Goal: Task Accomplishment & Management: Manage account settings

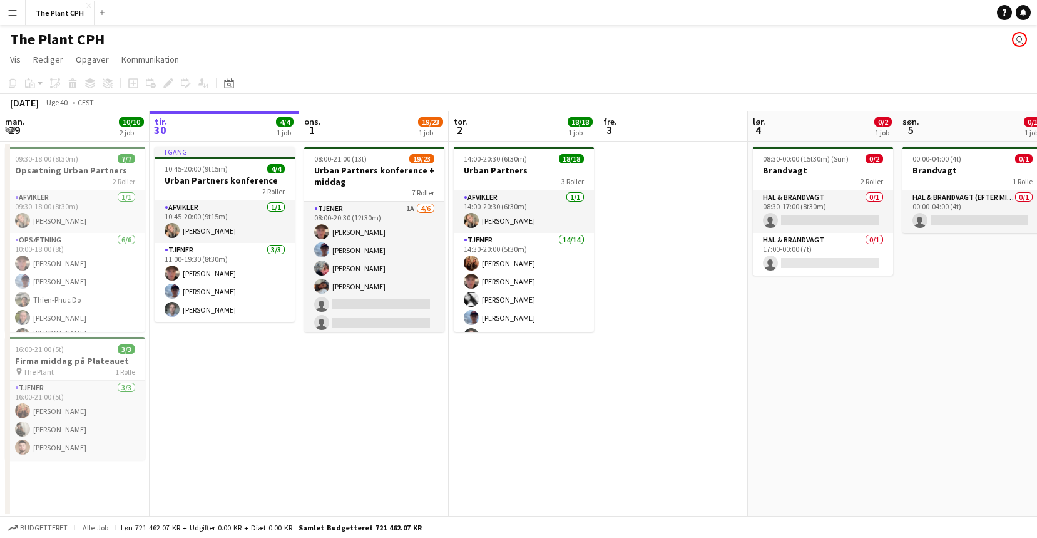
click at [19, 18] on button "Menu" at bounding box center [12, 12] width 25 height 25
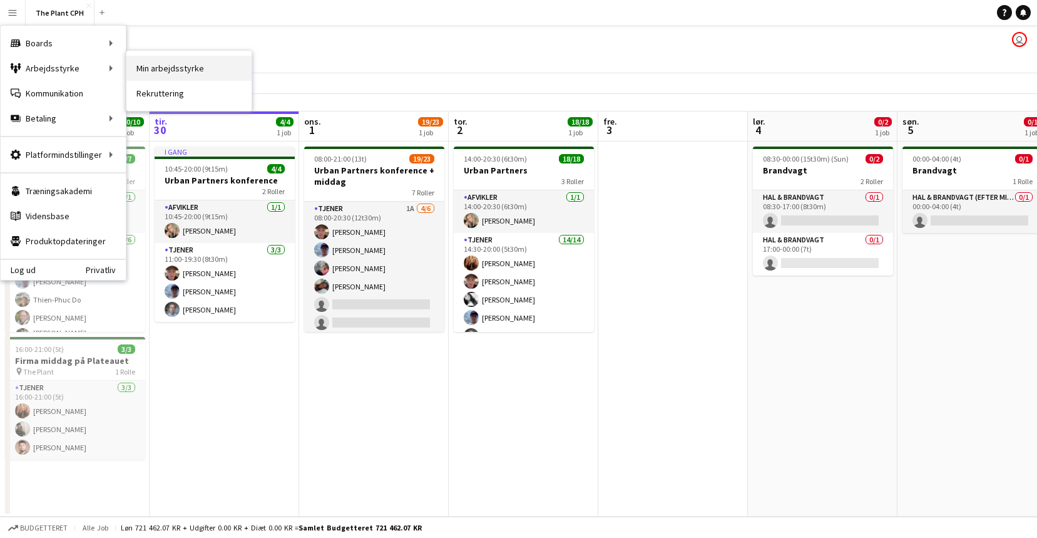
click at [188, 66] on link "Min arbejdsstyrke" at bounding box center [188, 68] width 125 height 25
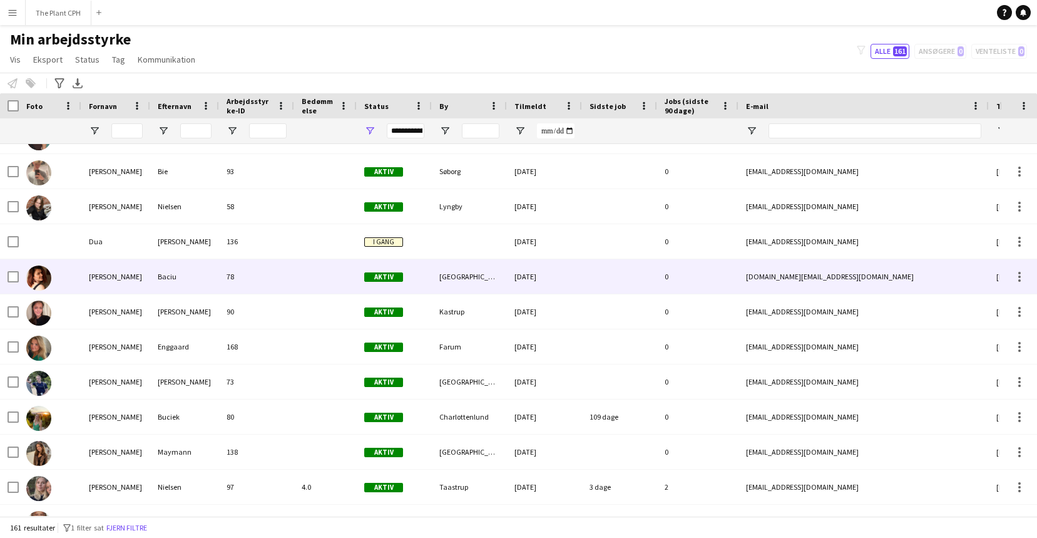
scroll to position [1271, 0]
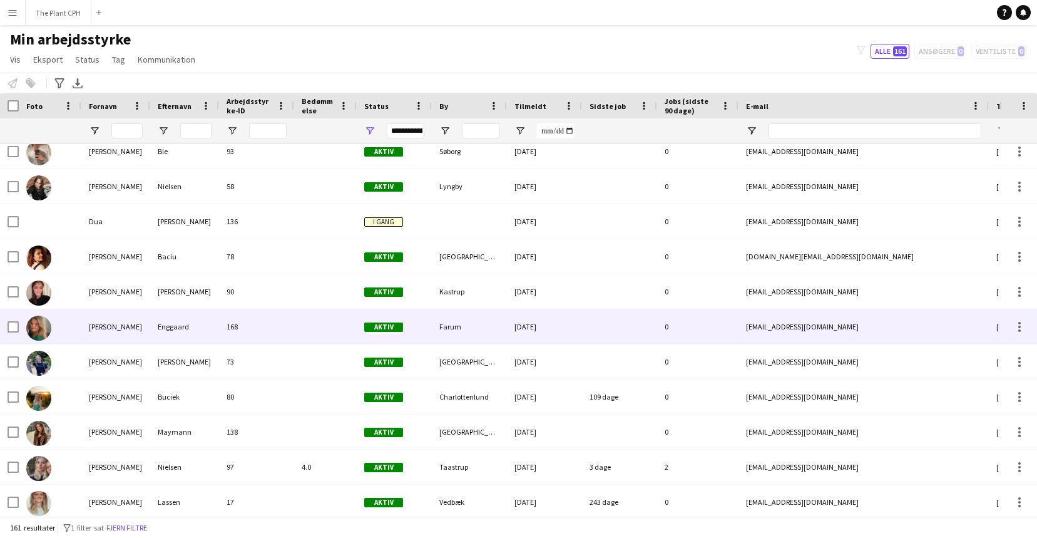
click at [299, 318] on div at bounding box center [325, 326] width 63 height 34
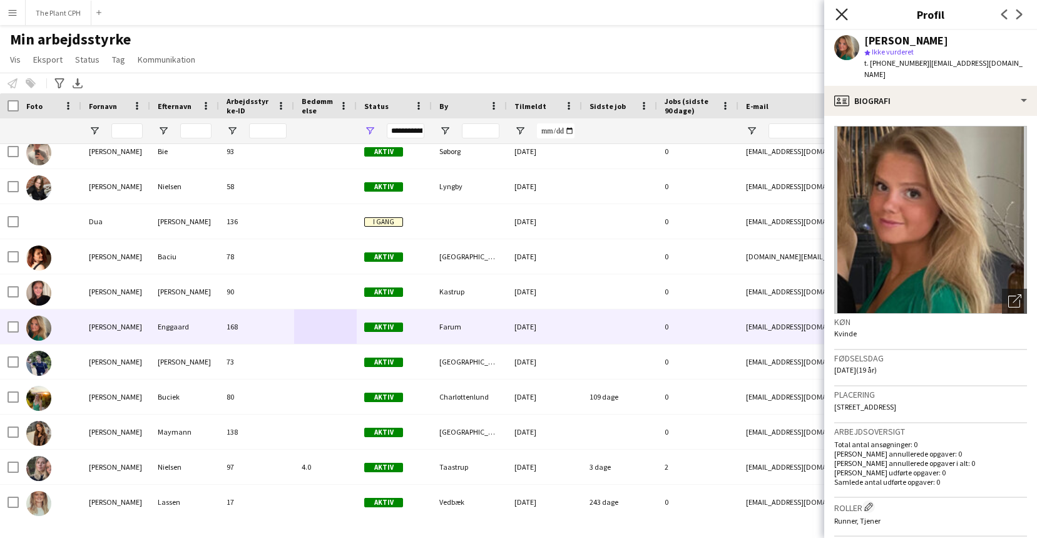
click at [843, 18] on icon "Luk pop-in" at bounding box center [842, 14] width 12 height 12
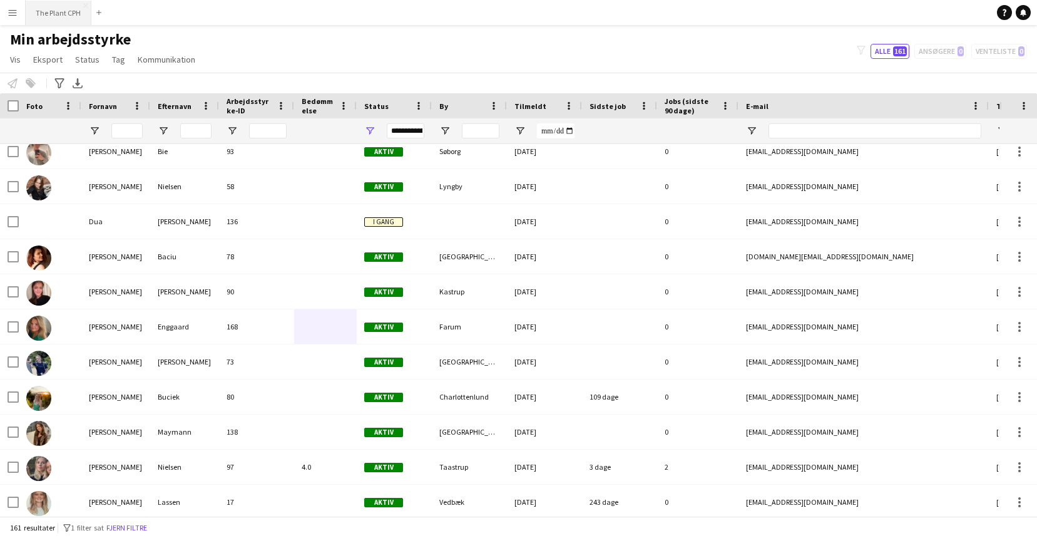
click at [43, 9] on button "The Plant CPH Luk" at bounding box center [59, 13] width 66 height 24
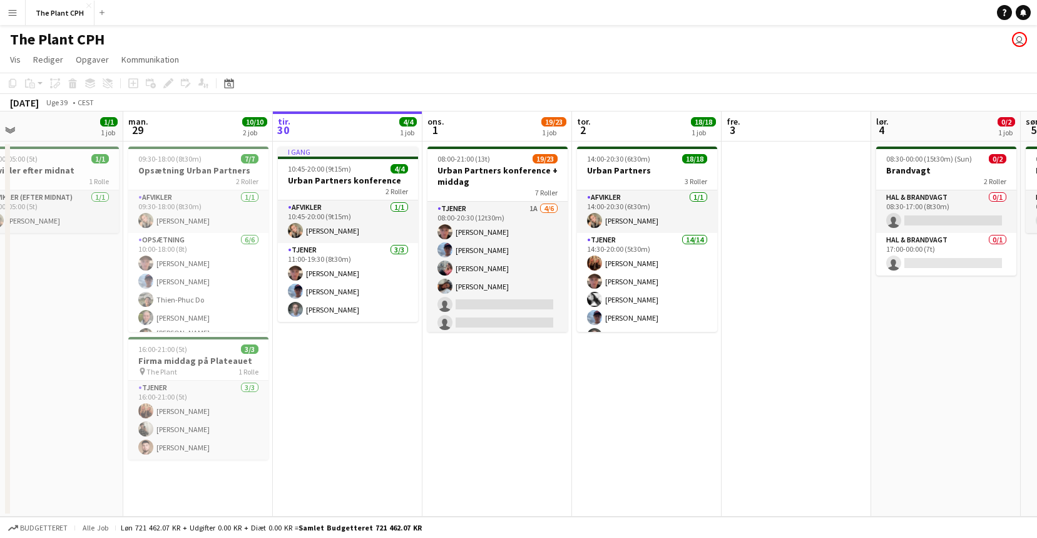
click at [17, 16] on app-icon "Menu" at bounding box center [13, 13] width 10 height 10
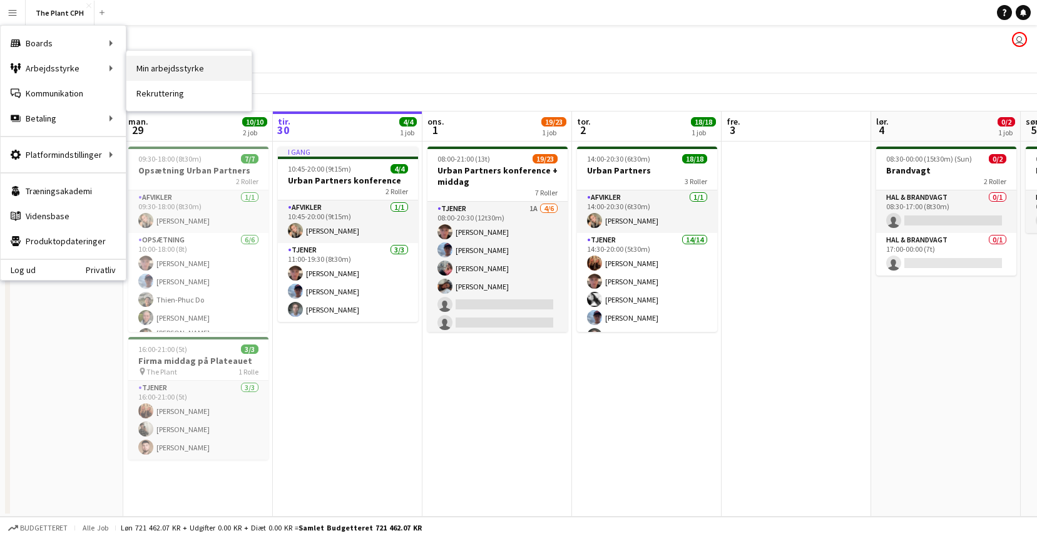
click at [193, 76] on link "Min arbejdsstyrke" at bounding box center [188, 68] width 125 height 25
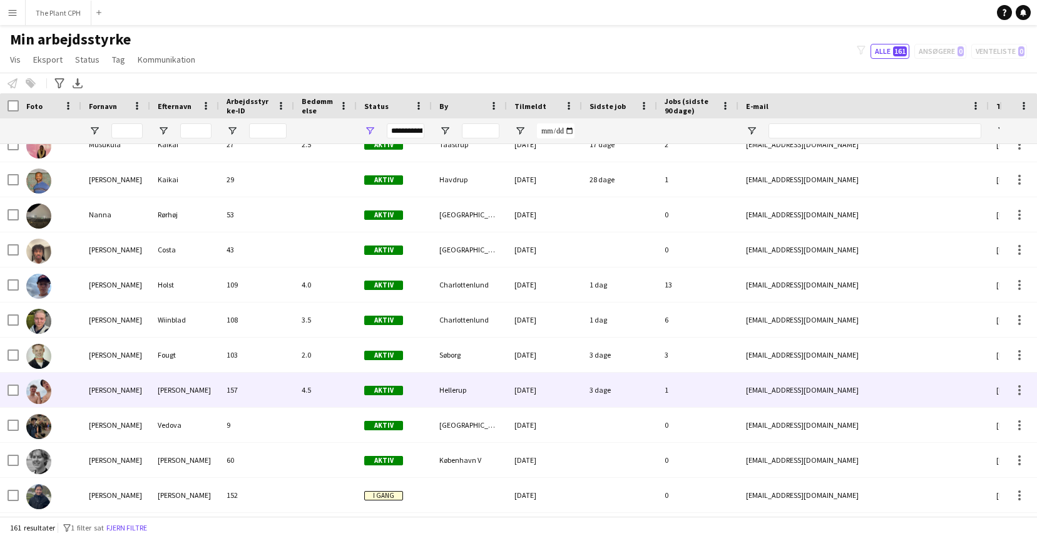
scroll to position [4247, 0]
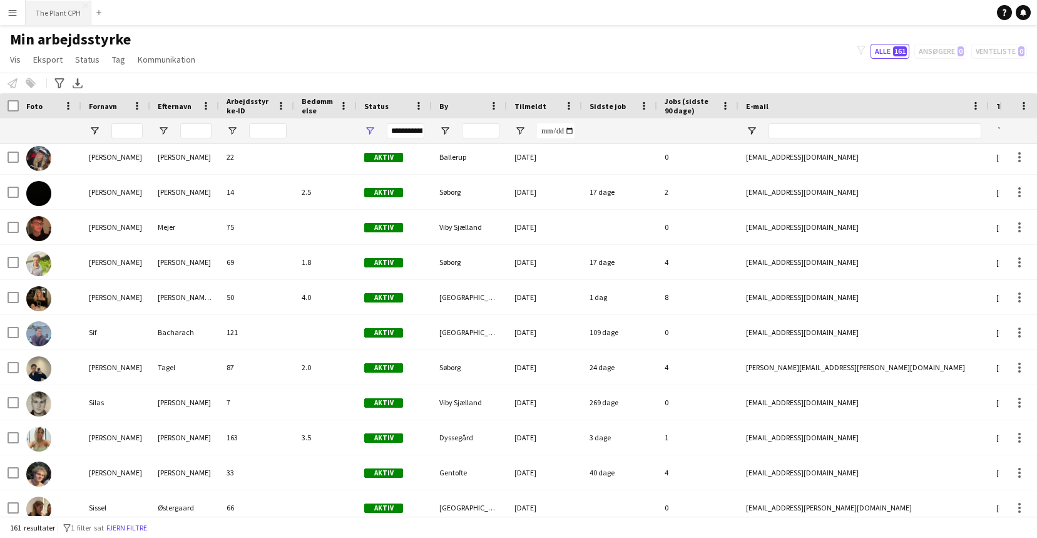
click at [41, 14] on button "The Plant CPH Luk" at bounding box center [59, 13] width 66 height 24
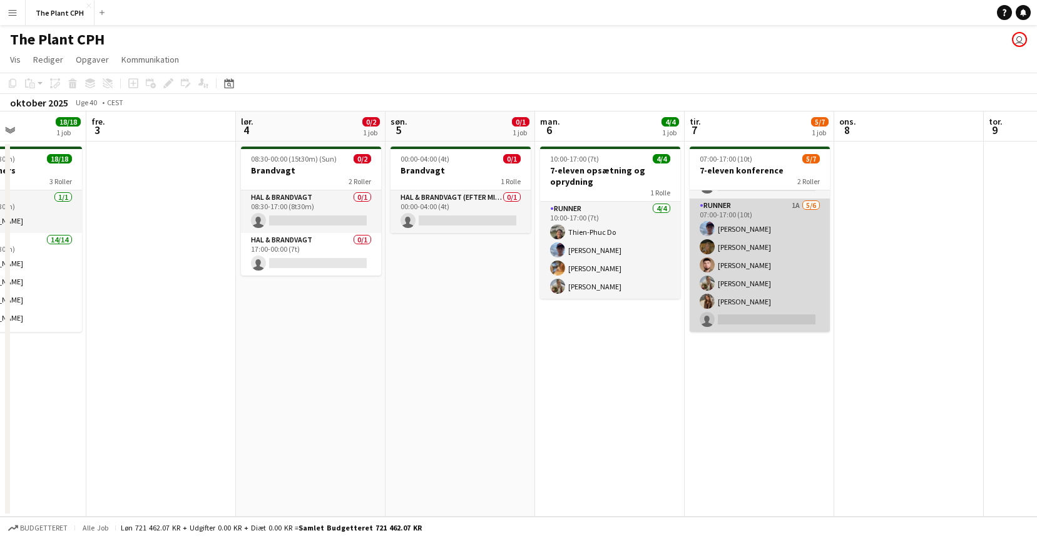
click at [728, 282] on app-card-role "Runner 1A [DATE] 07:00-17:00 (10t) [PERSON_NAME] [PERSON_NAME] [PERSON_NAME] [P…" at bounding box center [760, 264] width 140 height 133
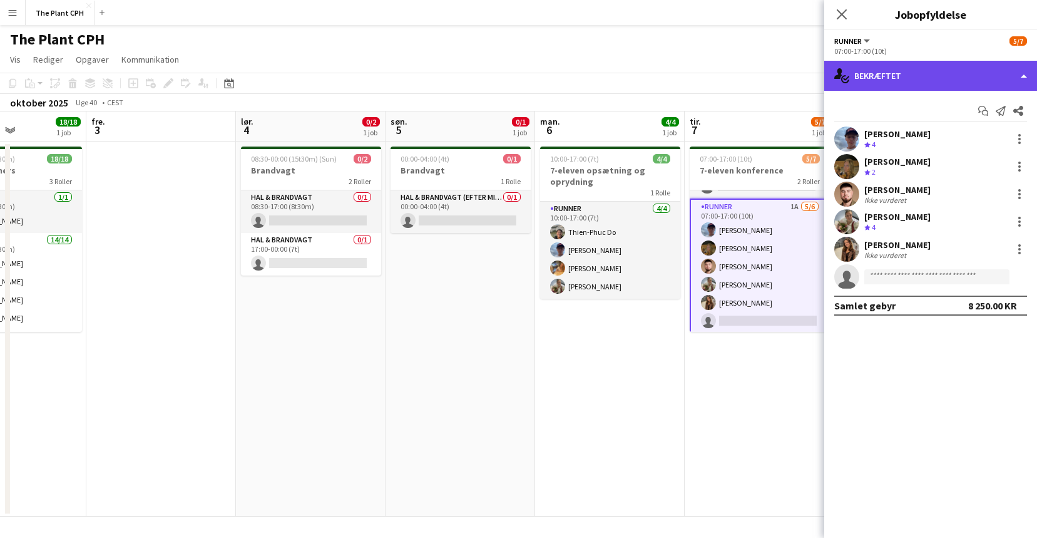
click at [900, 75] on div "single-neutral-actions-check-2 Bekræftet" at bounding box center [930, 76] width 213 height 30
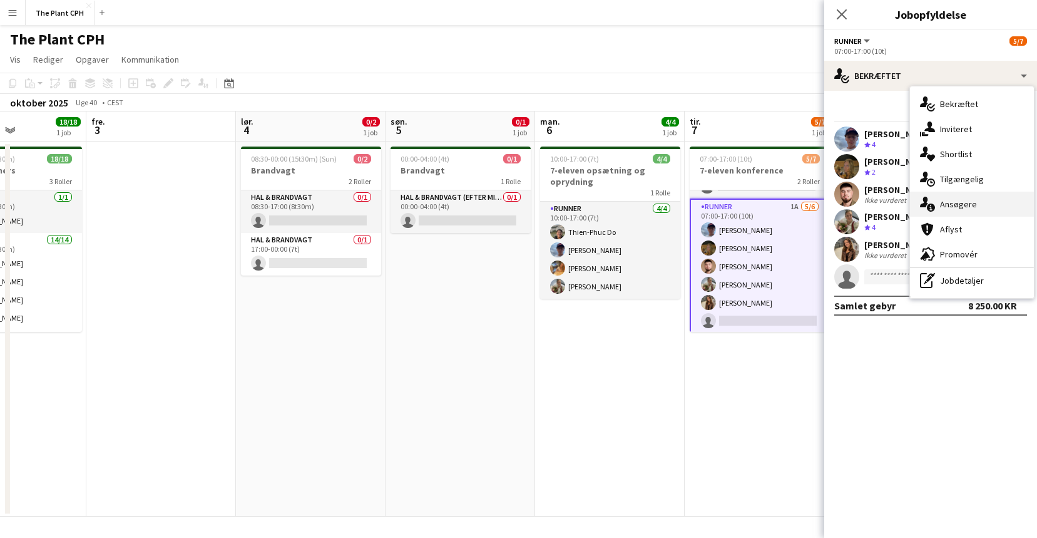
click at [980, 209] on div "single-neutral-actions-information Ansøgere" at bounding box center [972, 204] width 124 height 25
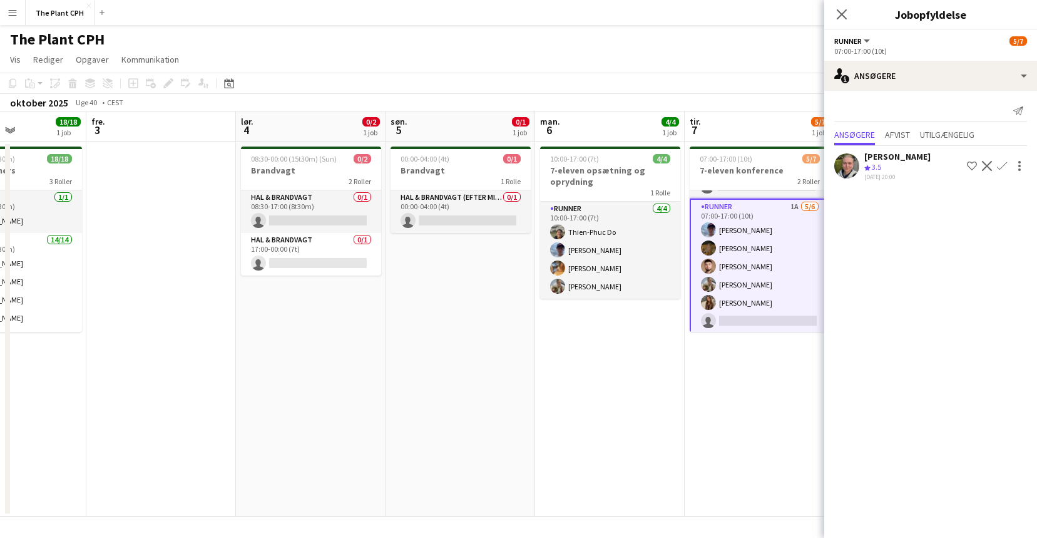
click at [721, 227] on app-card-role "Runner 1A [DATE] 07:00-17:00 (10t) [PERSON_NAME] [PERSON_NAME] [PERSON_NAME] [P…" at bounding box center [760, 266] width 140 height 136
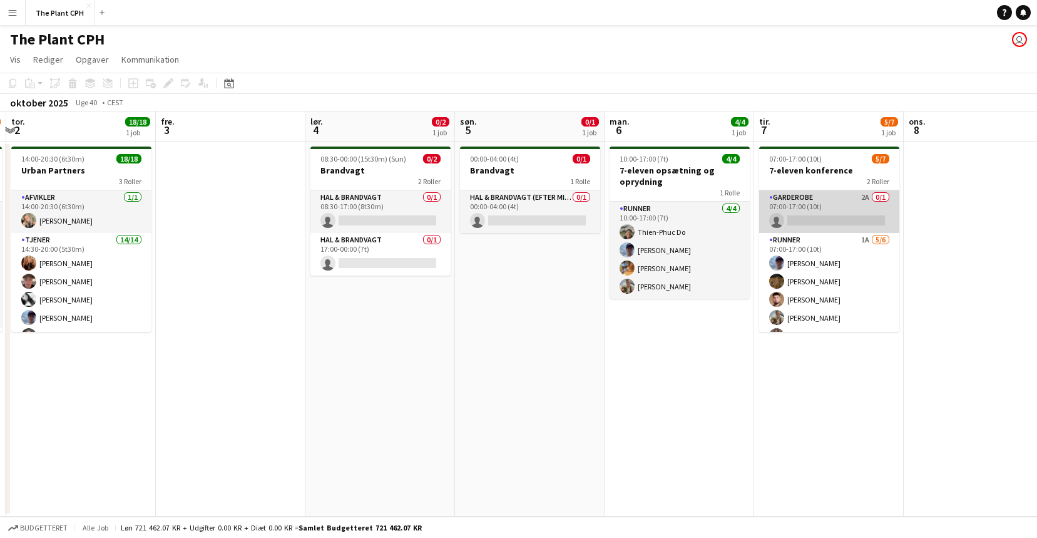
click at [796, 216] on app-card-role "Garderobe 2A 0/1 07:00-17:00 (10t) single-neutral-actions" at bounding box center [829, 211] width 140 height 43
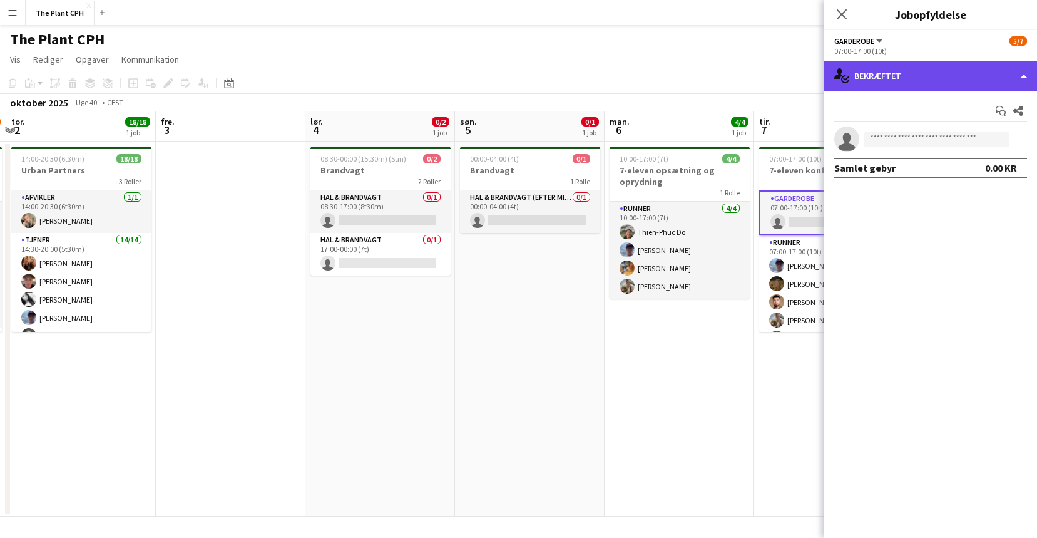
click at [941, 87] on div "single-neutral-actions-check-2 Bekræftet" at bounding box center [930, 76] width 213 height 30
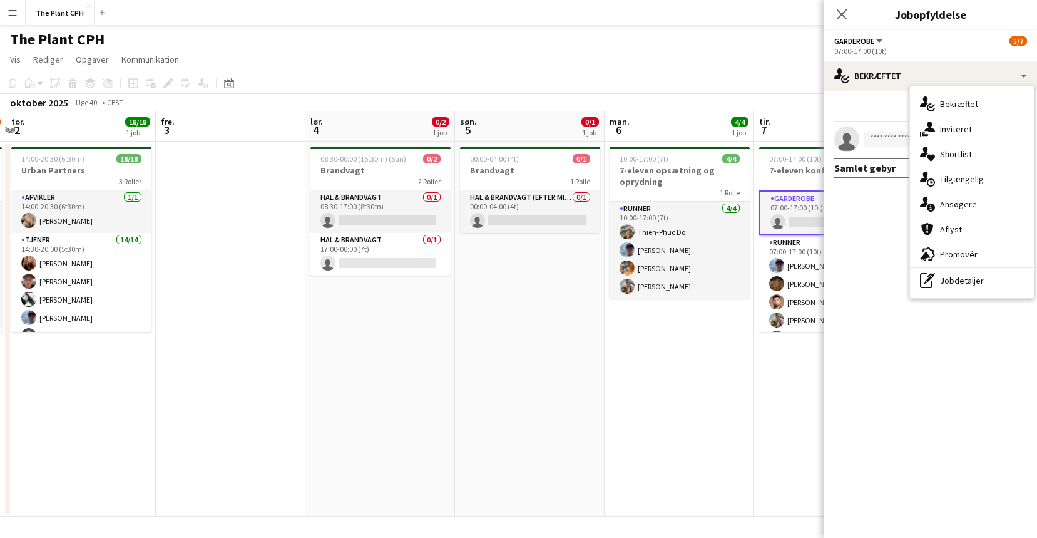
click at [952, 205] on span "Ansøgere" at bounding box center [958, 203] width 37 height 11
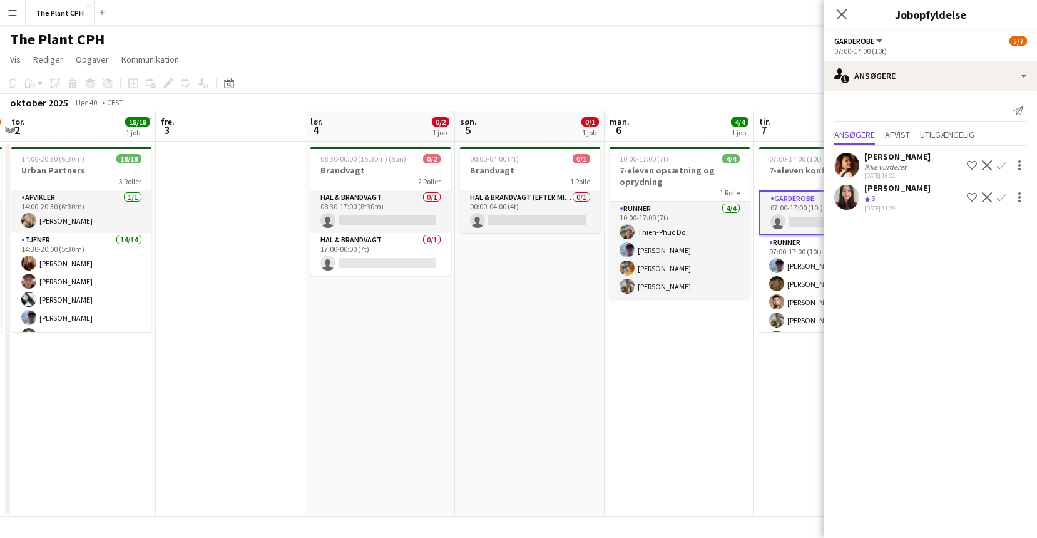
click at [627, 110] on div "oktober 2025 Uge 40 • CEST" at bounding box center [518, 103] width 1037 height 18
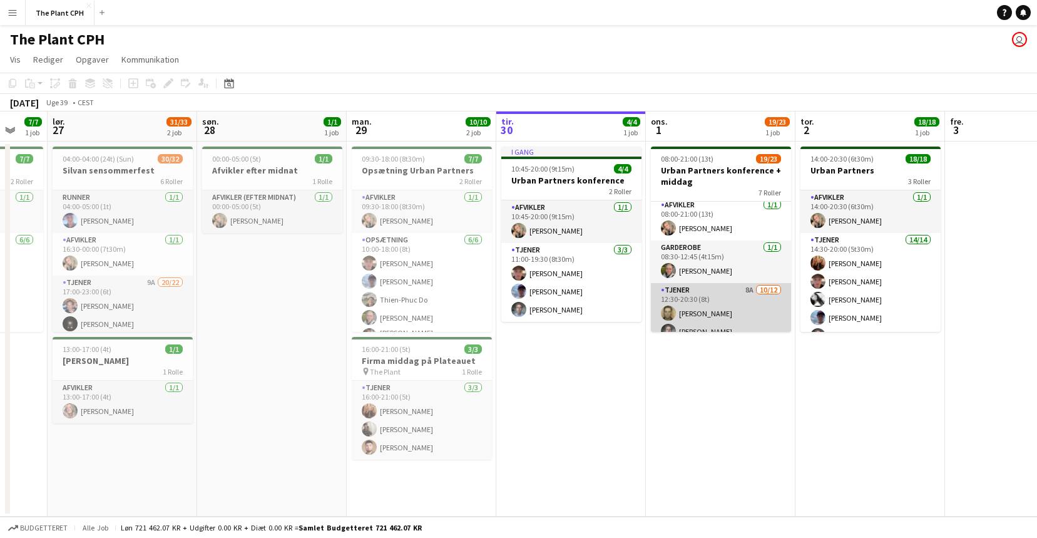
click at [717, 302] on app-card-role "Tjener 8A [DATE] 12:30-20:30 (8t) [PERSON_NAME] [PERSON_NAME] Villads [PERSON_N…" at bounding box center [721, 408] width 140 height 250
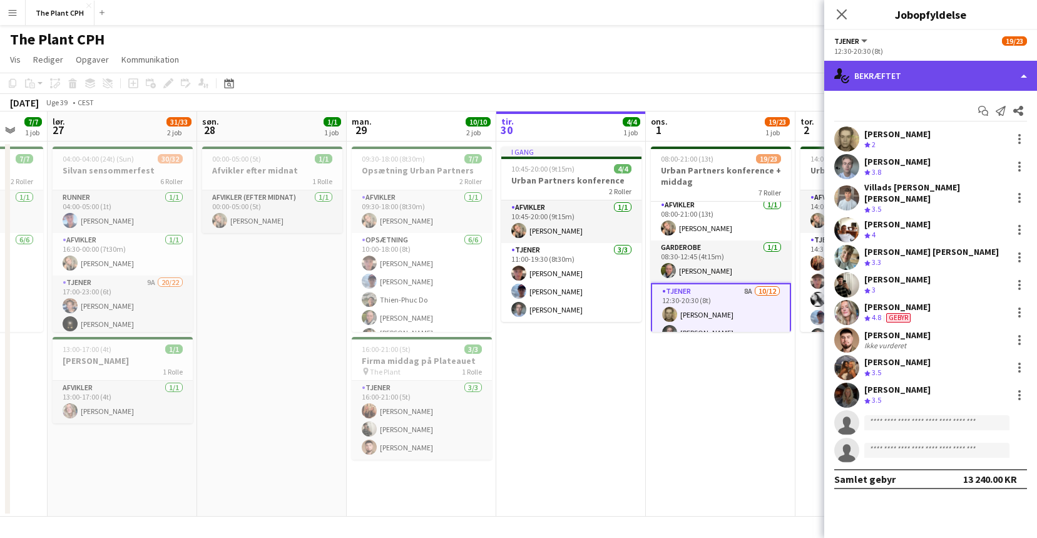
click at [888, 65] on div "single-neutral-actions-check-2 Bekræftet" at bounding box center [930, 76] width 213 height 30
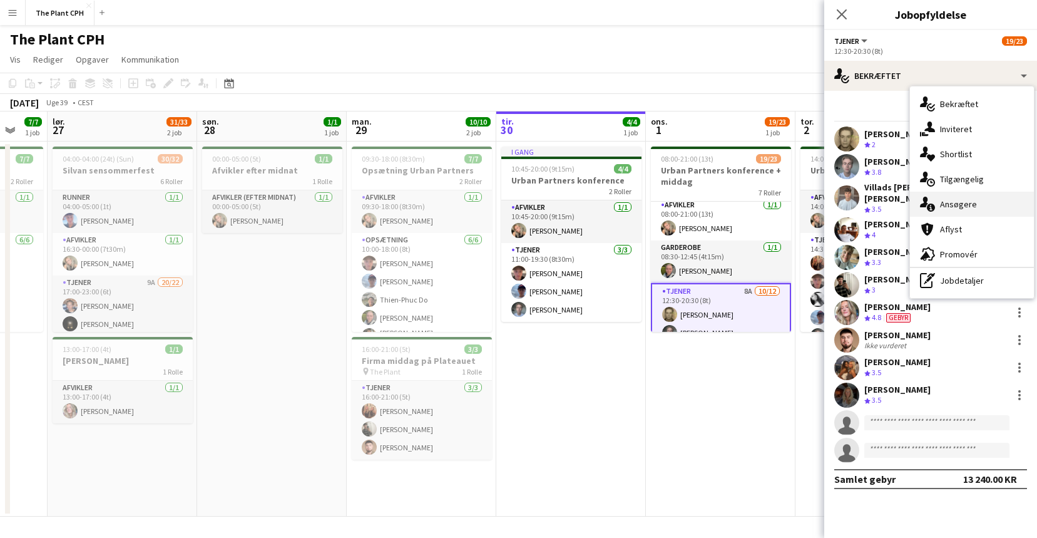
click at [973, 205] on span "Ansøgere" at bounding box center [958, 203] width 37 height 11
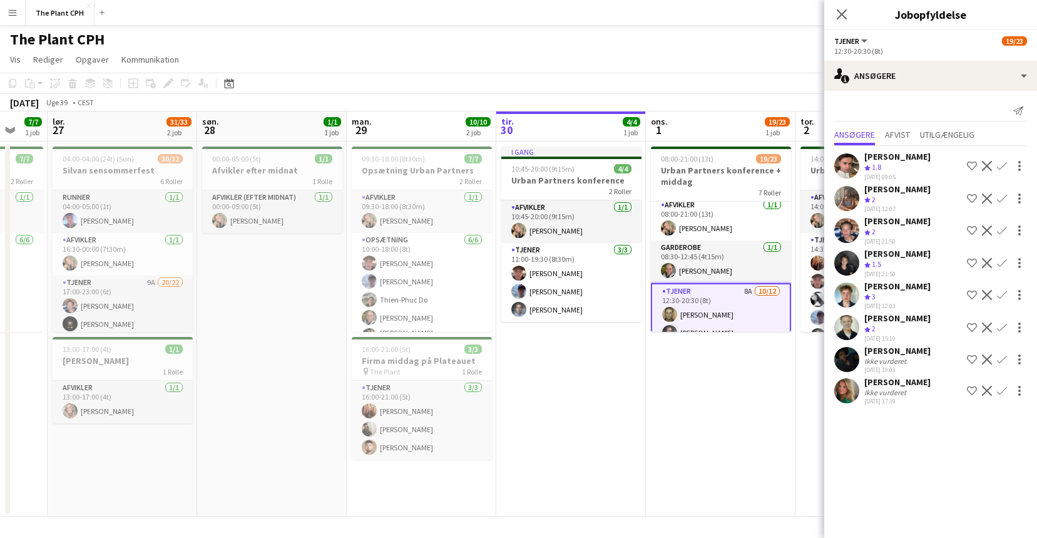
click at [1003, 388] on app-icon "Bekræft" at bounding box center [1002, 391] width 10 height 10
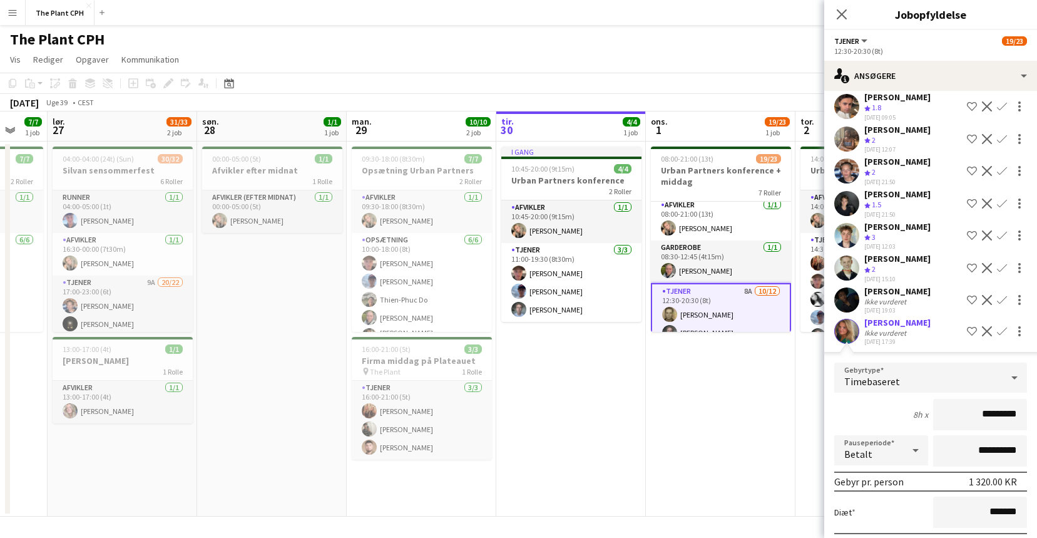
scroll to position [127, 0]
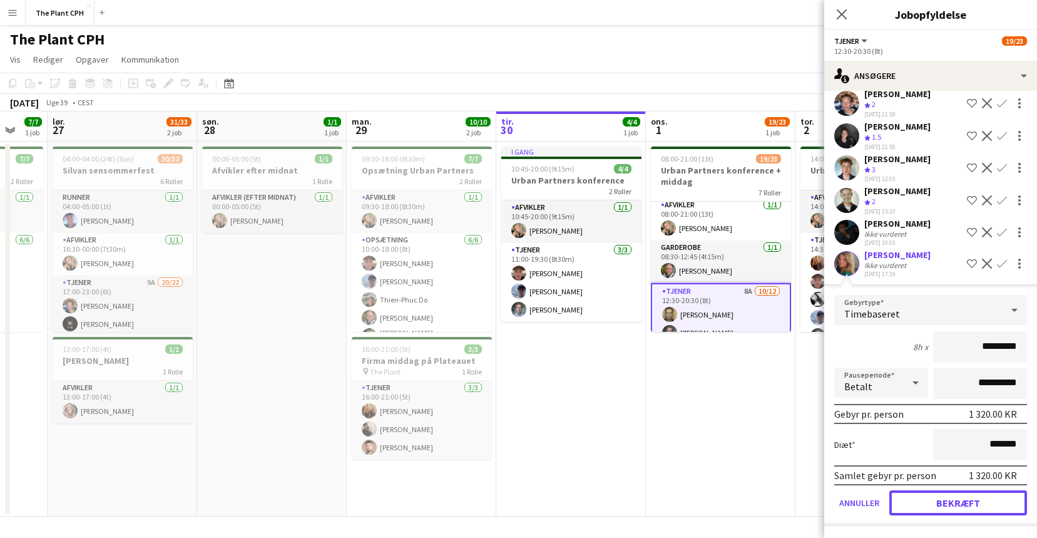
click at [973, 502] on button "Bekræft" at bounding box center [959, 502] width 138 height 25
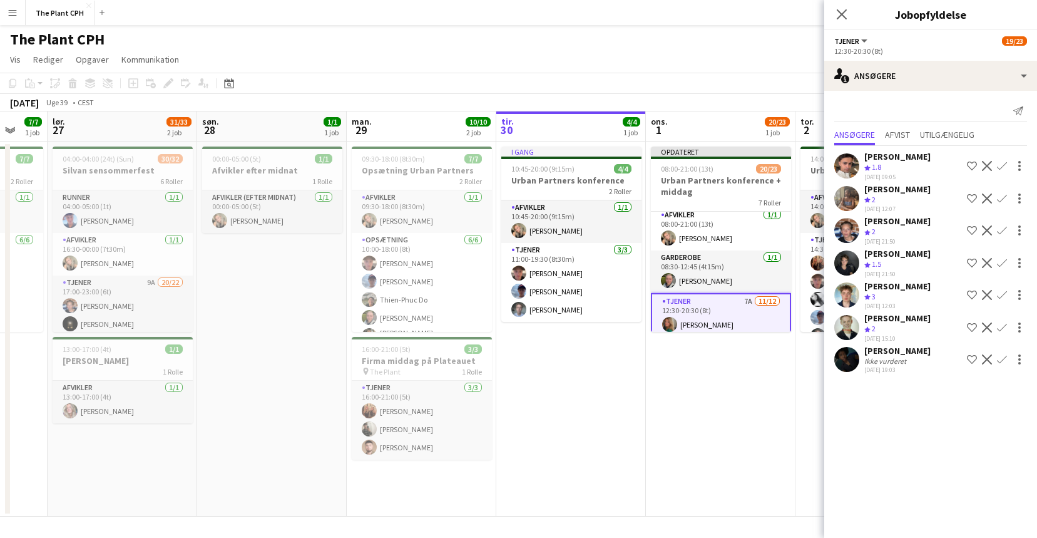
scroll to position [0, 0]
click at [721, 96] on div "[DATE] Uge 39 • CEST Publicer 1 job Tilbagefør 1 job" at bounding box center [518, 103] width 1037 height 18
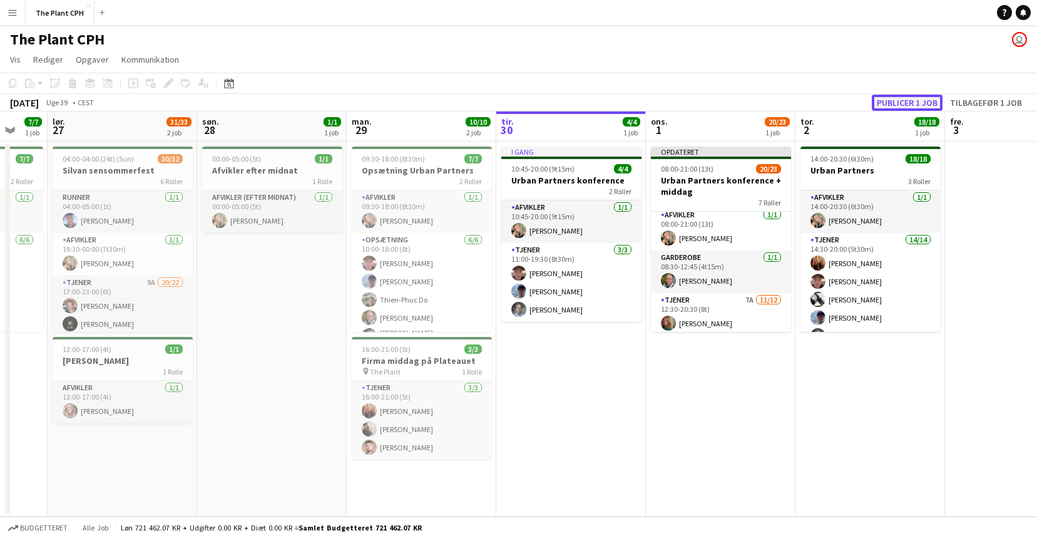
click at [926, 106] on button "Publicer 1 job" at bounding box center [907, 103] width 71 height 16
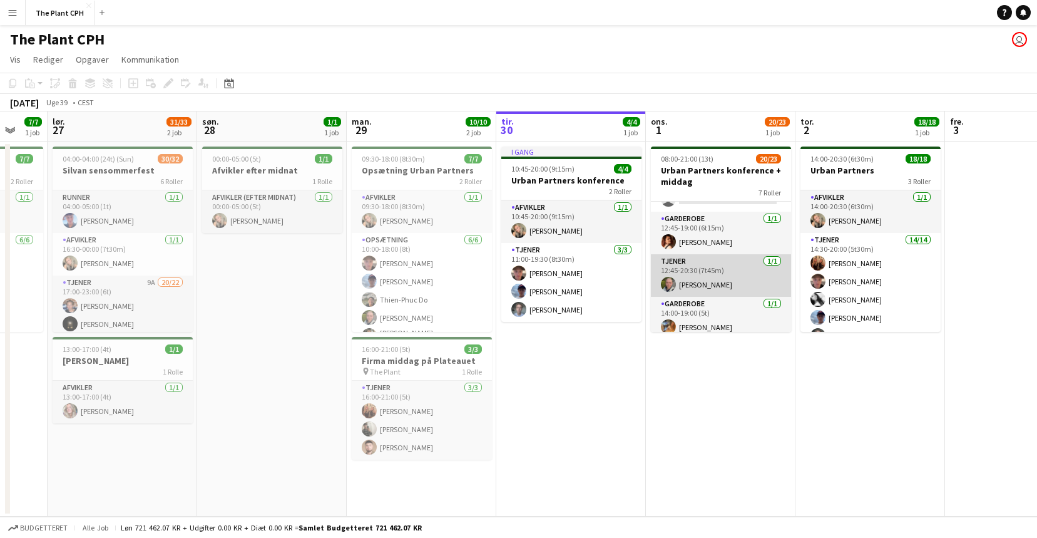
scroll to position [377, 0]
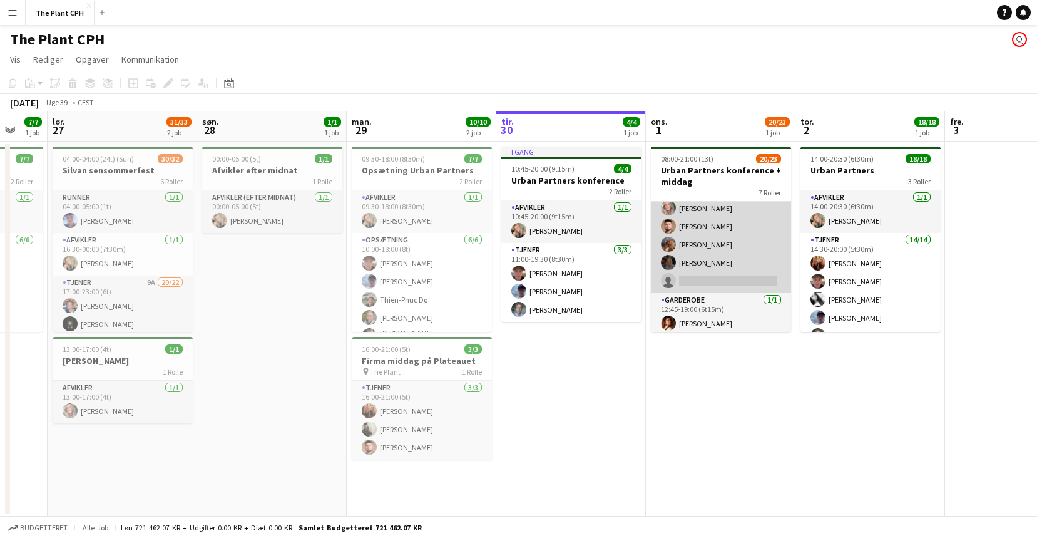
click at [720, 275] on app-card-role "Tjener 7A [DATE] 12:30-20:30 (8t) [PERSON_NAME] [PERSON_NAME] [PERSON_NAME] Vil…" at bounding box center [721, 168] width 140 height 250
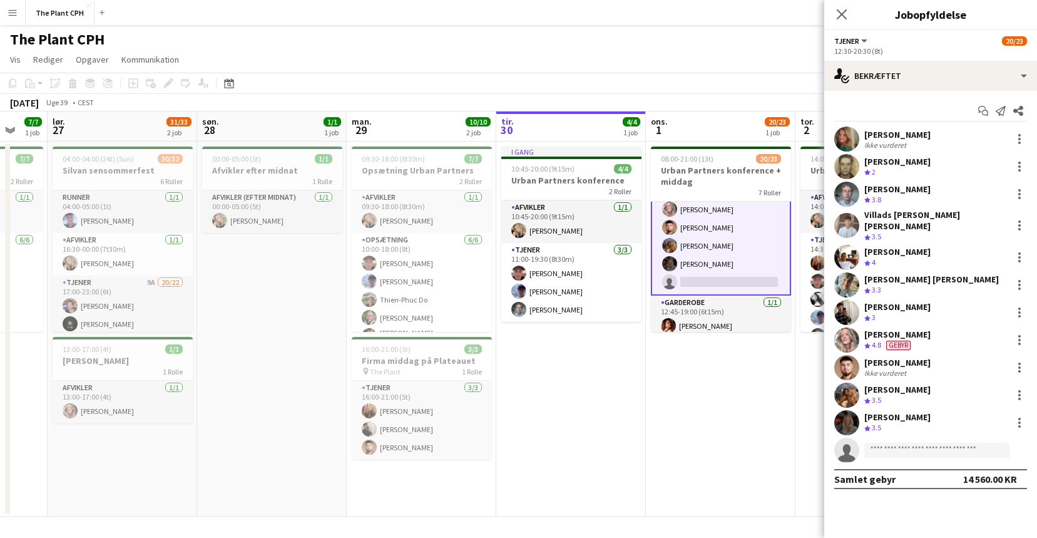
scroll to position [378, 0]
click at [793, 371] on app-date-cell "08:00-21:00 (13t) 20/23 Urban Partners konference + middag 7 Roller Tjener 1A […" at bounding box center [721, 328] width 150 height 375
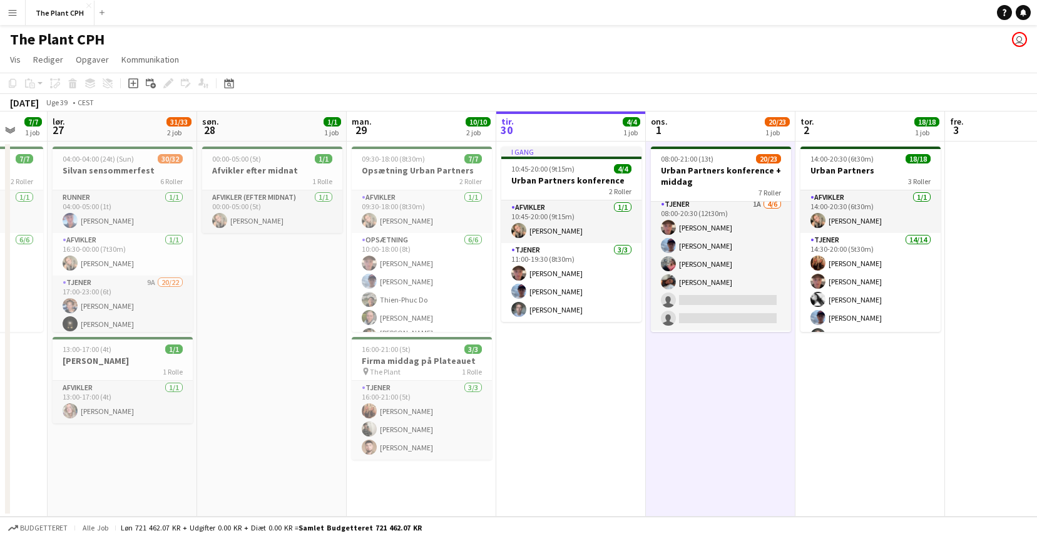
scroll to position [0, 0]
click at [740, 275] on app-card-role "Tjener 1A [DATE] 08:00-20:30 (12t30m) [PERSON_NAME] [PERSON_NAME] [PERSON_NAME]…" at bounding box center [721, 268] width 140 height 133
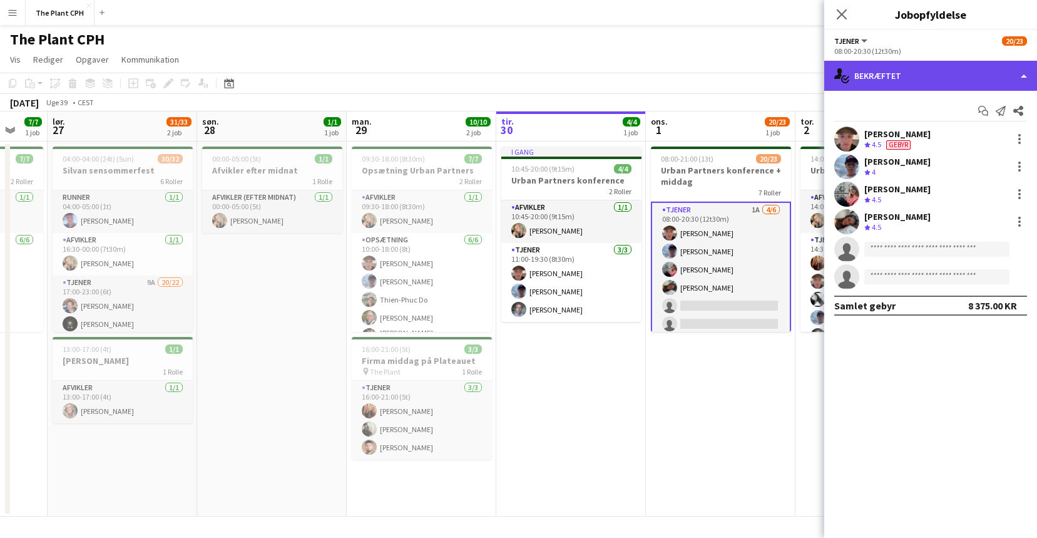
click at [903, 64] on div "single-neutral-actions-check-2 Bekræftet" at bounding box center [930, 76] width 213 height 30
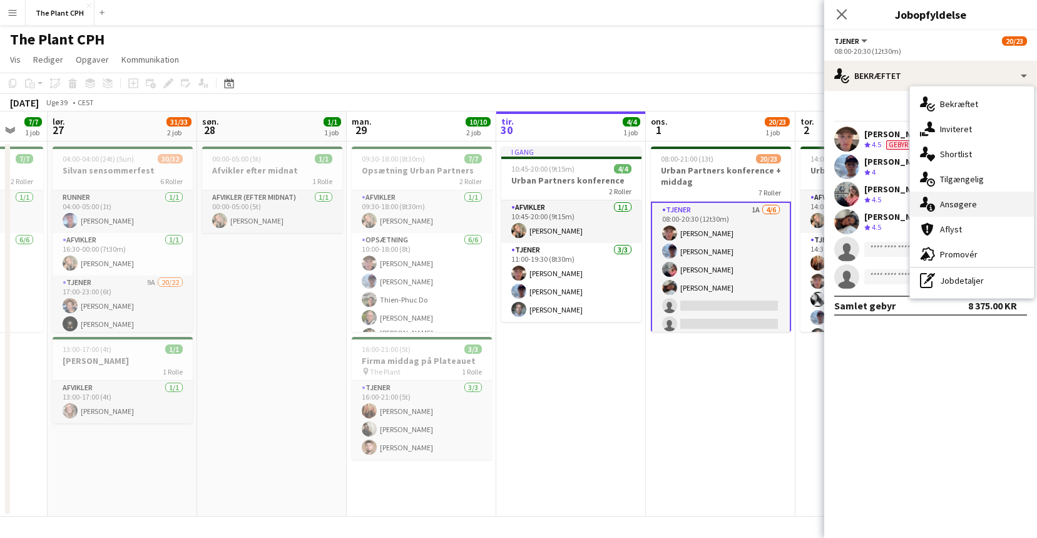
click at [968, 209] on span "Ansøgere" at bounding box center [958, 203] width 37 height 11
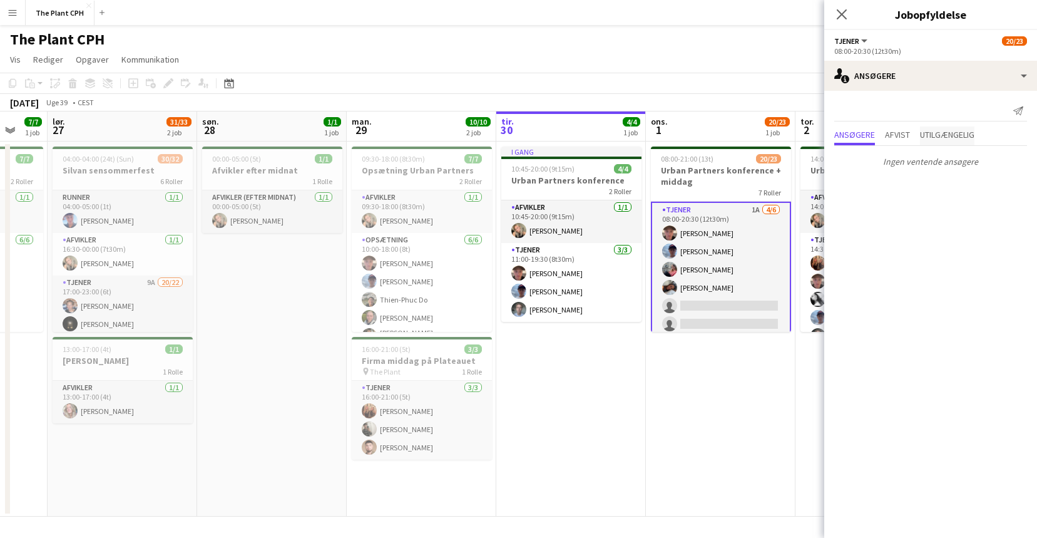
click at [925, 131] on span "Utilgængelig" at bounding box center [947, 134] width 54 height 9
click at [906, 136] on span "Afvist" at bounding box center [897, 134] width 25 height 9
click at [856, 136] on span "Ansøgere" at bounding box center [854, 134] width 41 height 9
click at [919, 141] on div "Ansøgere Afvist Utilgængelig" at bounding box center [930, 135] width 193 height 19
click at [709, 89] on app-toolbar "Kopier Indsæt Indsæt Kommando V Indsæt med mandskab Kommando Skift V Indsæt lin…" at bounding box center [518, 83] width 1037 height 21
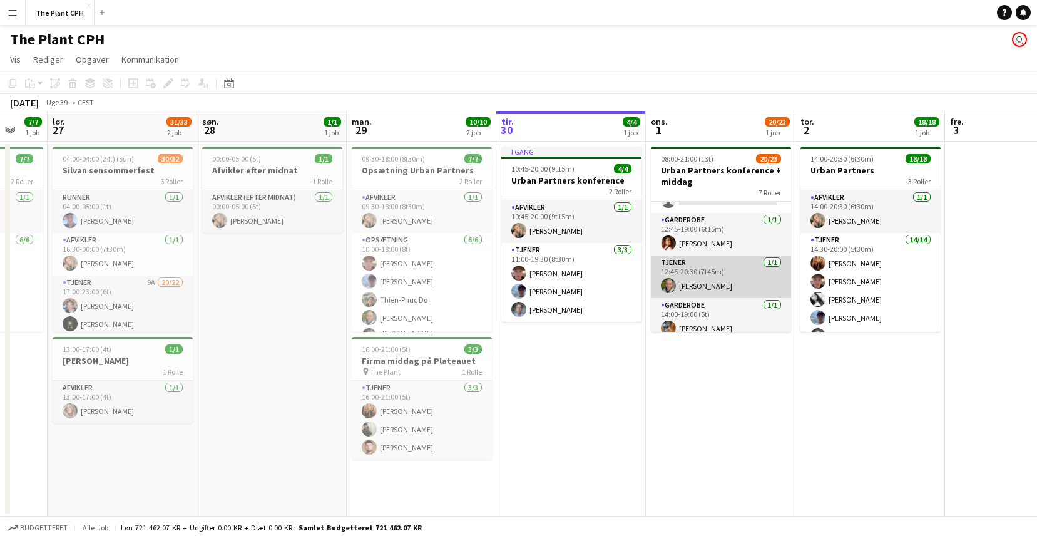
scroll to position [458, 0]
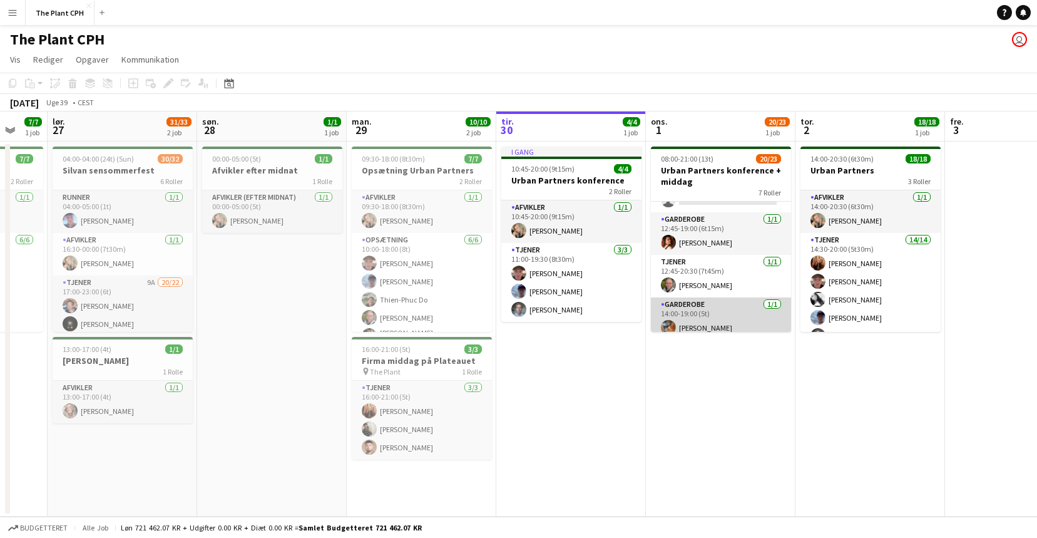
click at [732, 300] on app-card-role "Garderobe [DATE] 14:00-19:00 (5t) [PERSON_NAME]" at bounding box center [721, 318] width 140 height 43
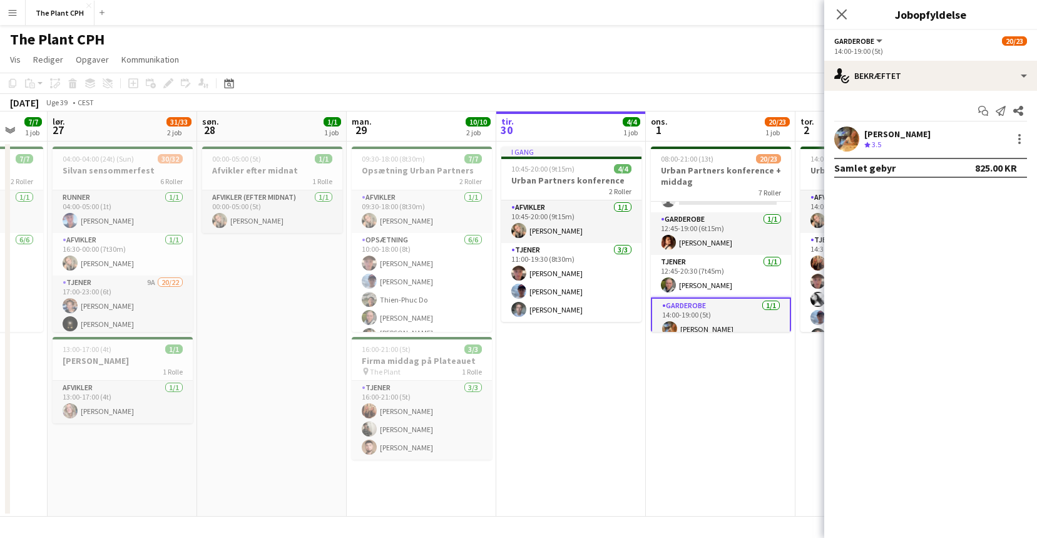
click at [913, 129] on div "[PERSON_NAME]" at bounding box center [898, 133] width 66 height 11
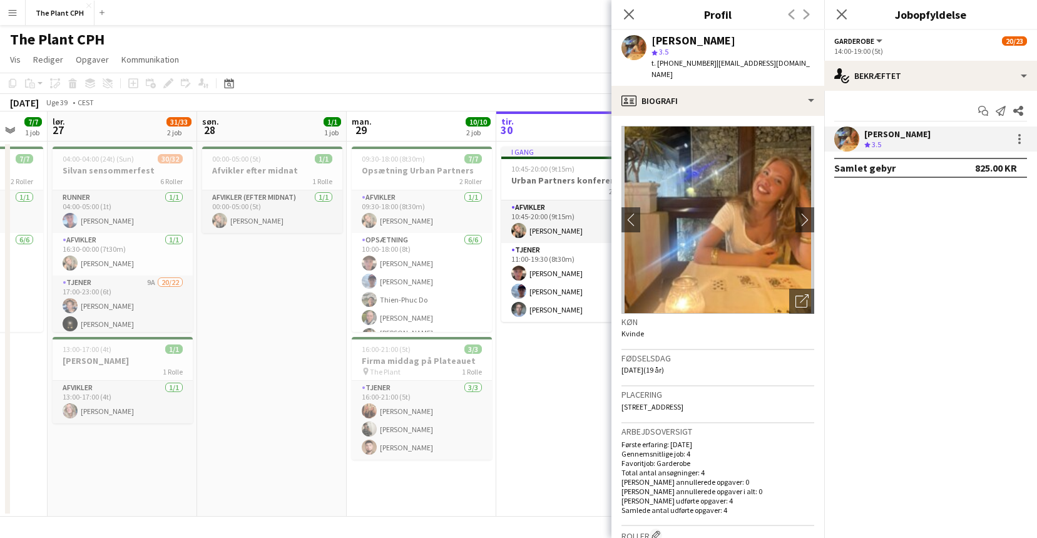
click at [913, 129] on div "[PERSON_NAME]" at bounding box center [898, 133] width 66 height 11
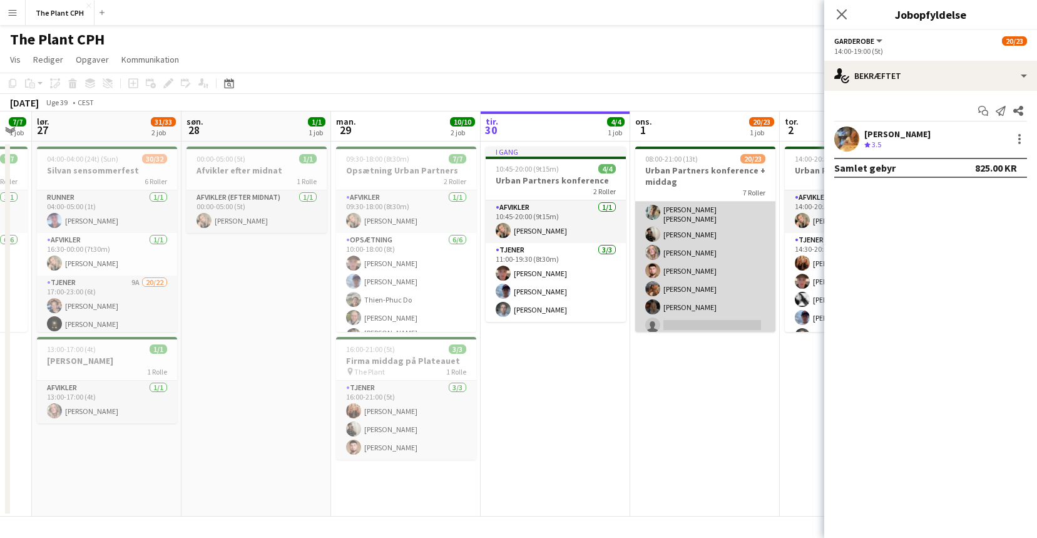
scroll to position [0, 272]
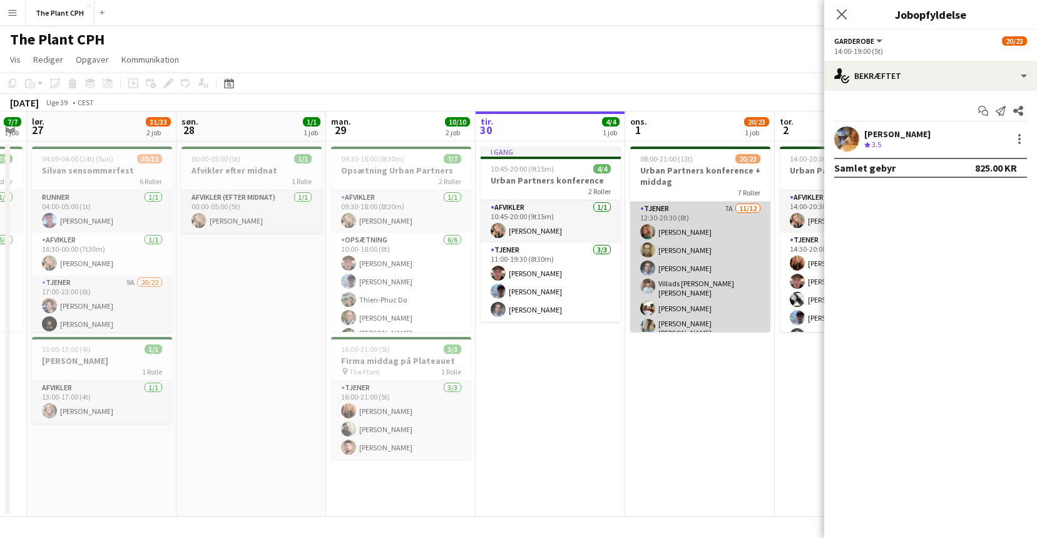
click at [742, 267] on app-card-role "Tjener 7A [DATE] 12:30-20:30 (8t) [PERSON_NAME] [PERSON_NAME] [PERSON_NAME] Vil…" at bounding box center [700, 327] width 140 height 250
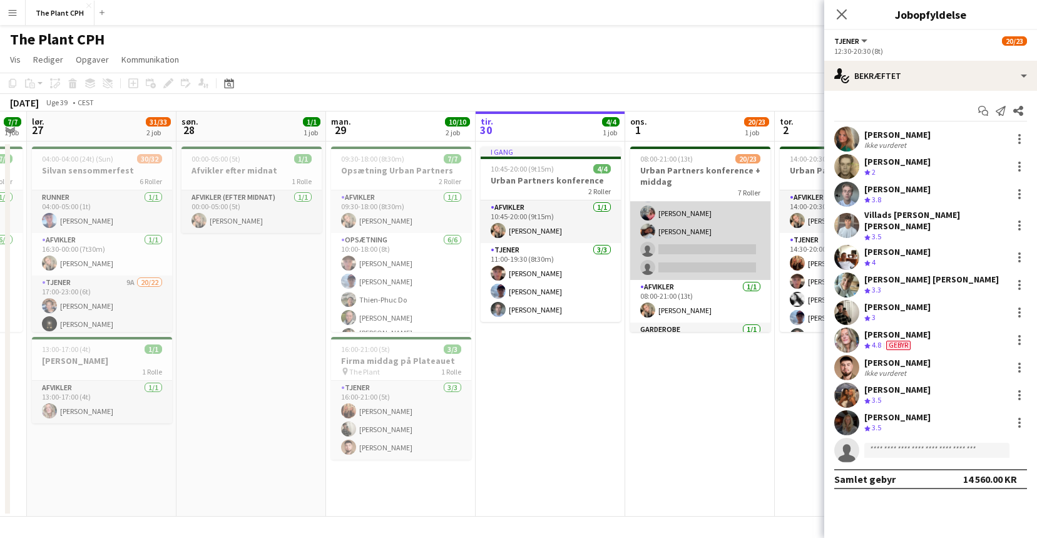
scroll to position [0, 0]
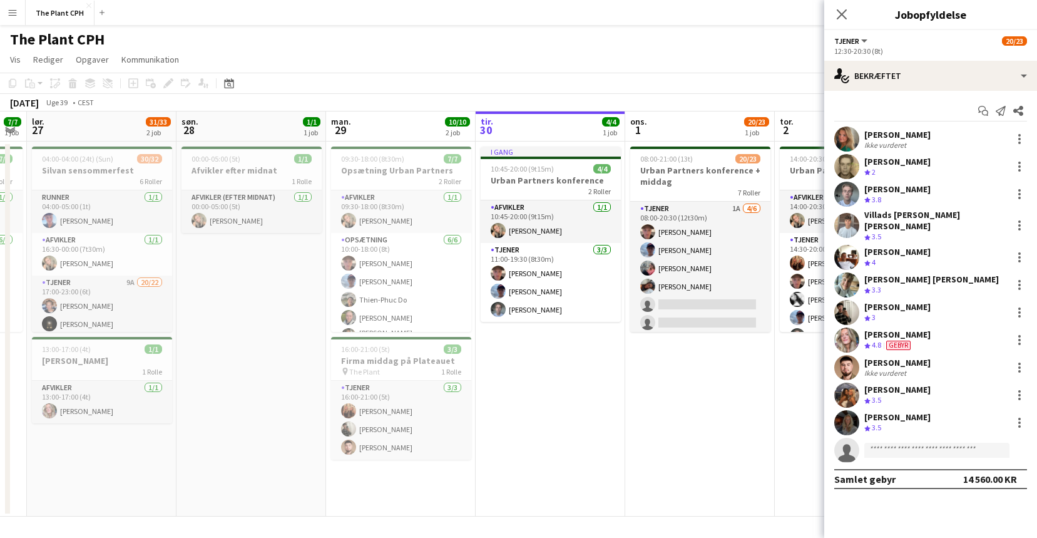
click at [319, 300] on app-date-cell "00:00-05:00 (5t) 1/1 Afvikler efter midnat 1 [PERSON_NAME] Afvikler (efter midn…" at bounding box center [252, 328] width 150 height 375
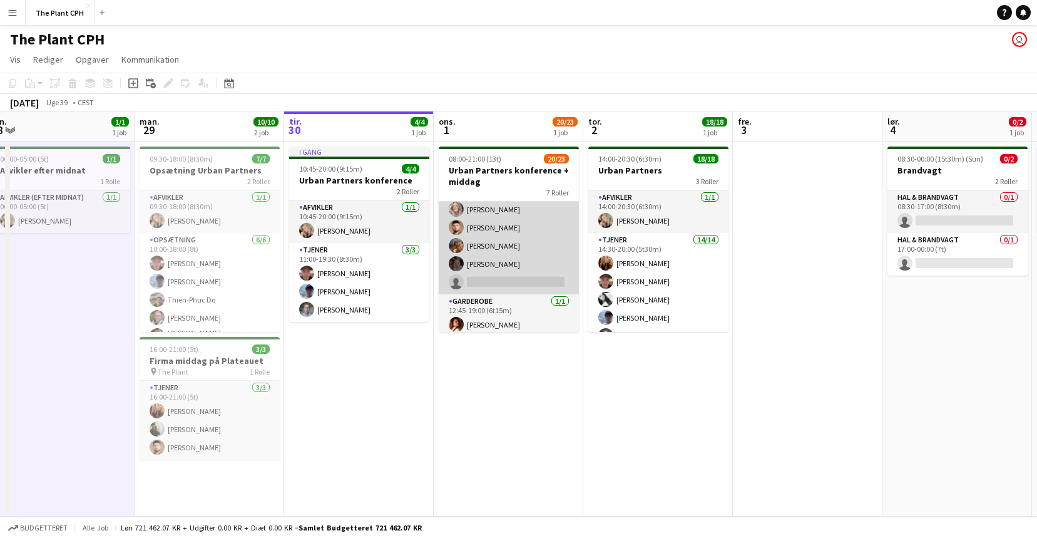
scroll to position [377, 0]
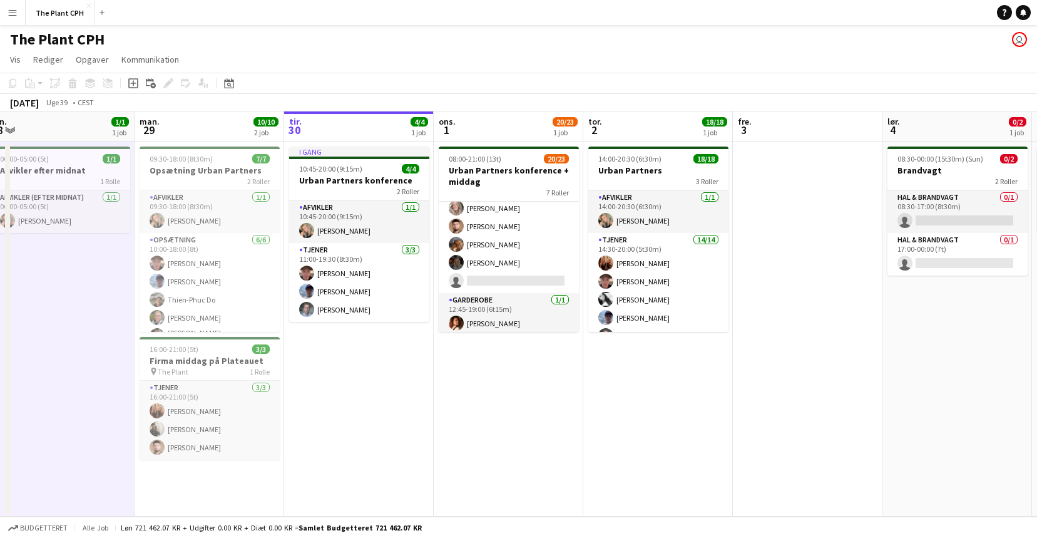
click at [10, 20] on button "Menu" at bounding box center [12, 12] width 25 height 25
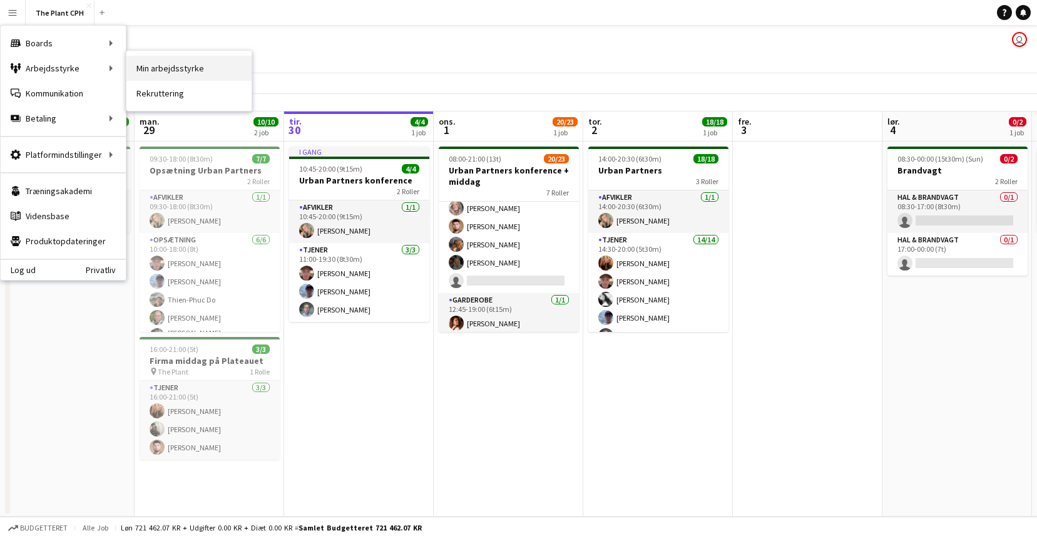
click at [155, 65] on link "Min arbejdsstyrke" at bounding box center [188, 68] width 125 height 25
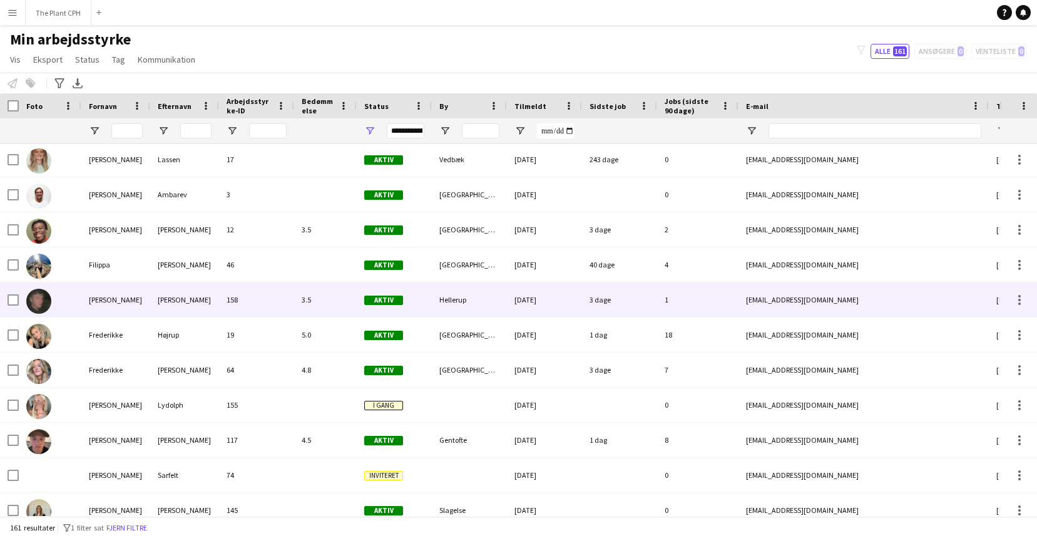
scroll to position [1745, 0]
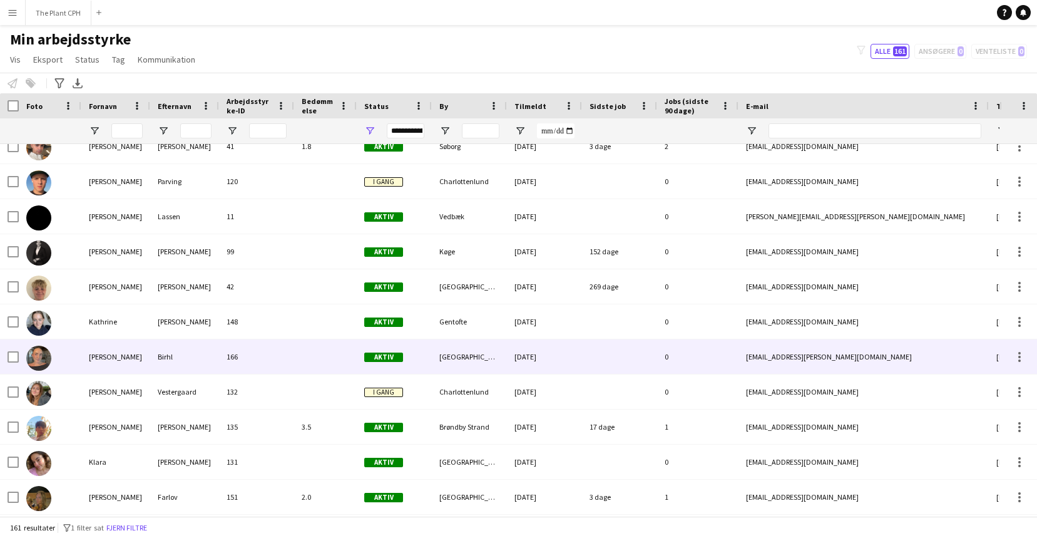
click at [294, 351] on div at bounding box center [325, 356] width 63 height 34
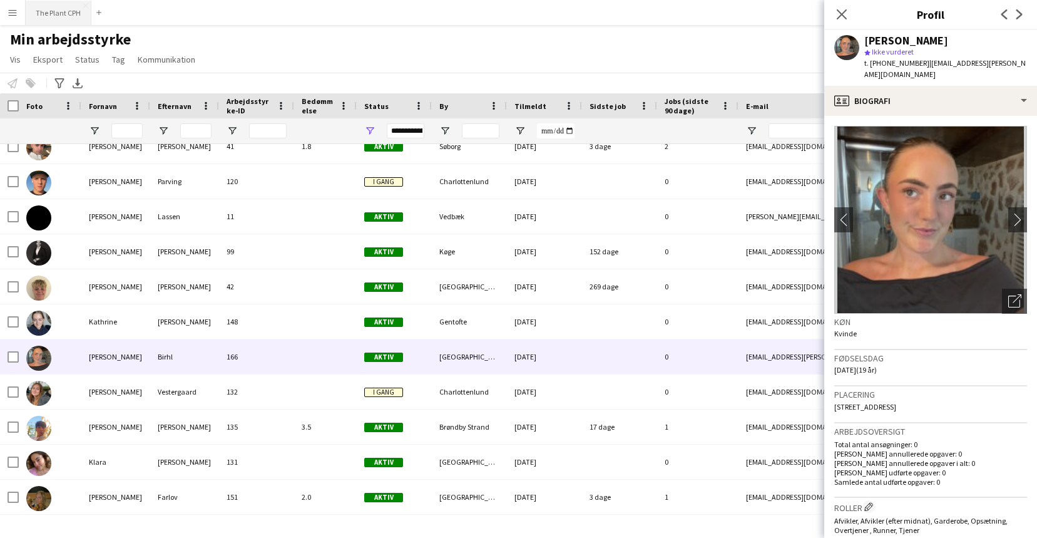
click at [56, 11] on button "The Plant CPH Luk" at bounding box center [59, 13] width 66 height 24
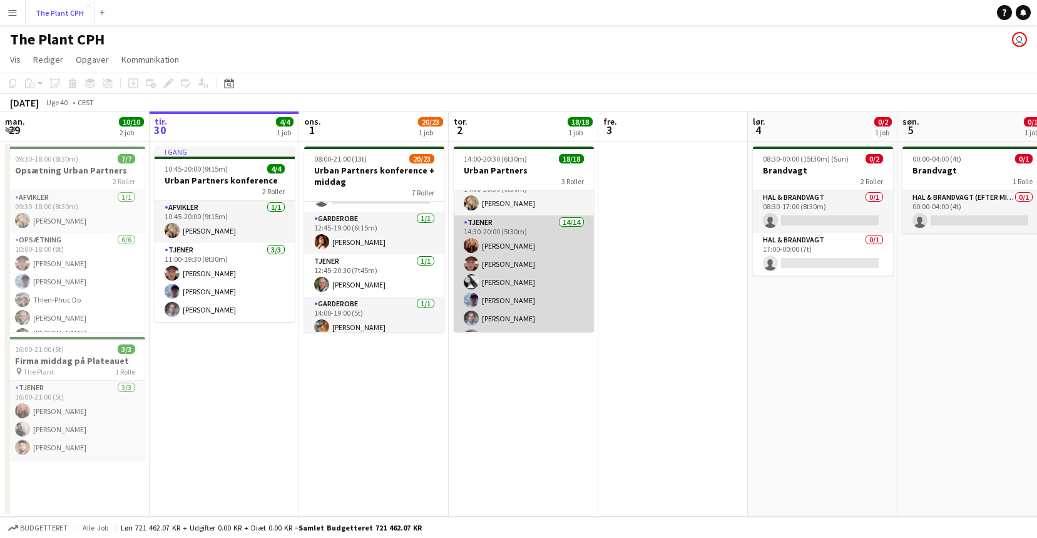
scroll to position [19, 0]
click at [528, 293] on app-card-role "Tjener 14/14 14:30-20:00 (5t30m) [PERSON_NAME] [PERSON_NAME] [PERSON_NAME] [PER…" at bounding box center [524, 355] width 140 height 282
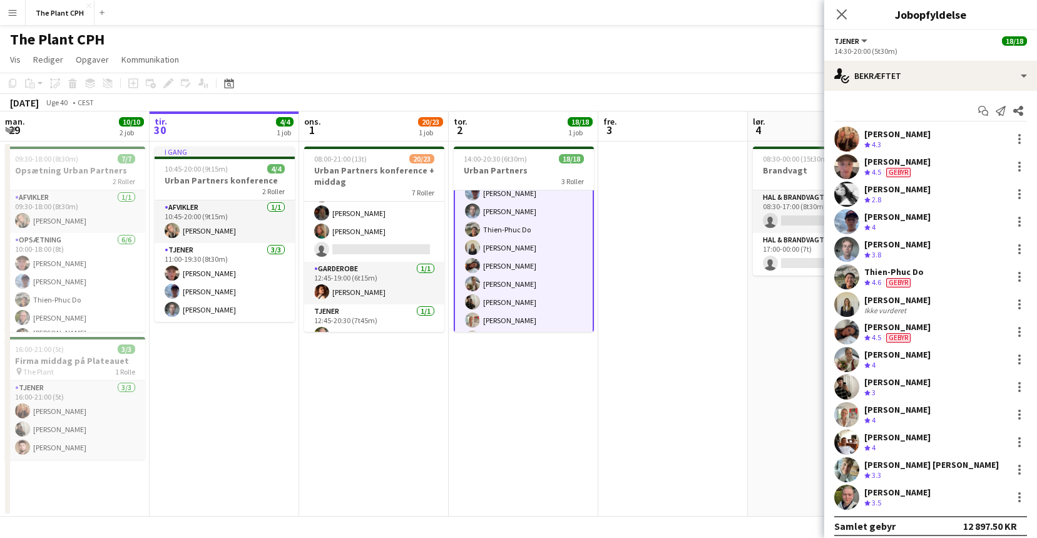
scroll to position [458, 0]
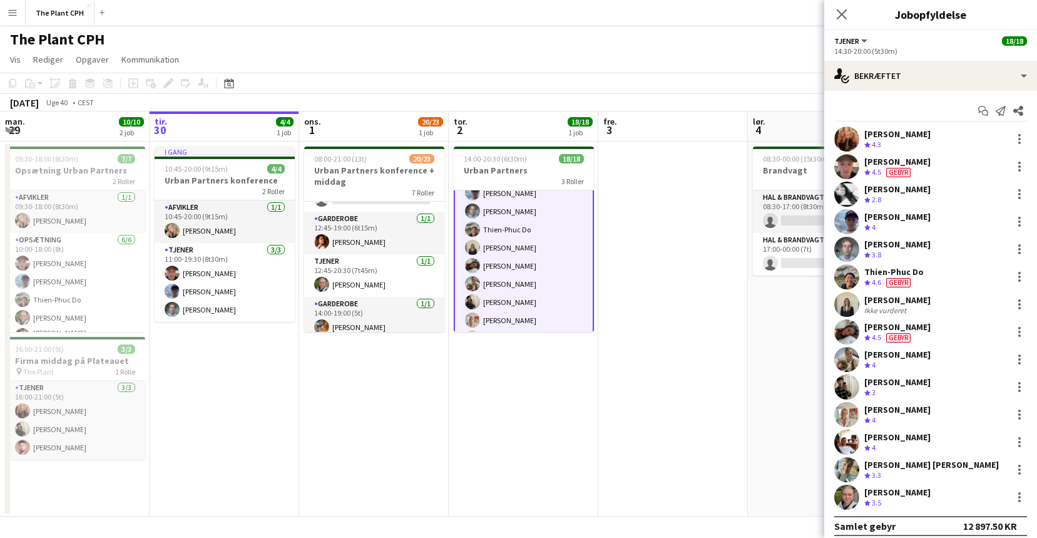
click at [697, 309] on app-date-cell at bounding box center [673, 328] width 150 height 375
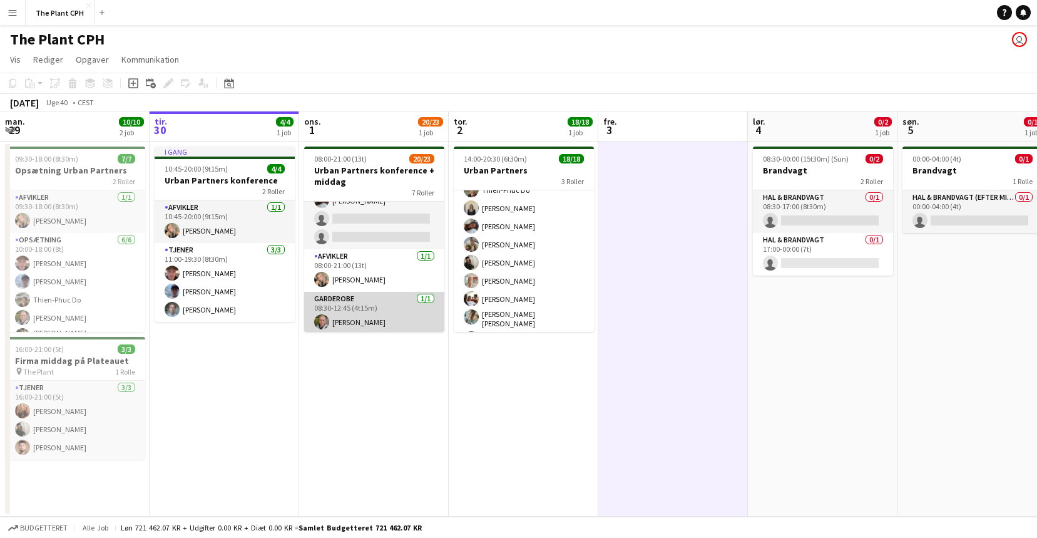
scroll to position [198, 0]
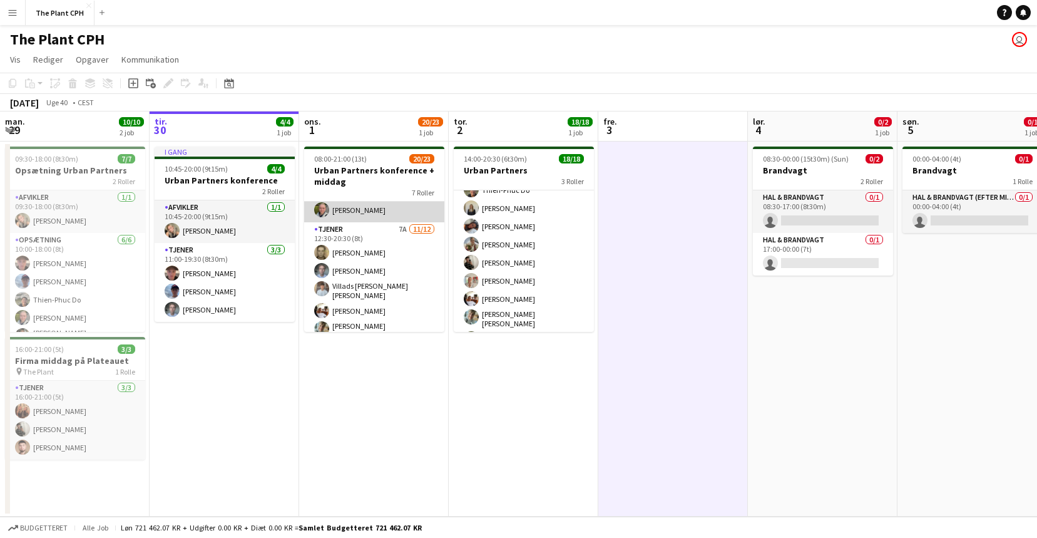
click at [389, 300] on app-card-role "Tjener 7A [DATE] 12:30-20:30 (8t) [PERSON_NAME] [PERSON_NAME] Villads [PERSON_N…" at bounding box center [374, 347] width 140 height 250
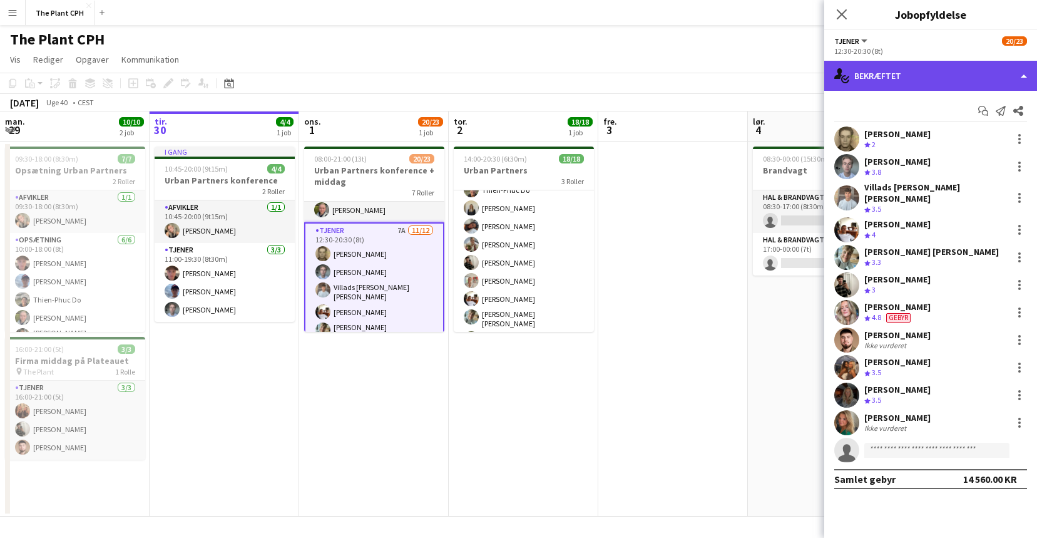
click at [924, 69] on div "single-neutral-actions-check-2 Bekræftet" at bounding box center [930, 76] width 213 height 30
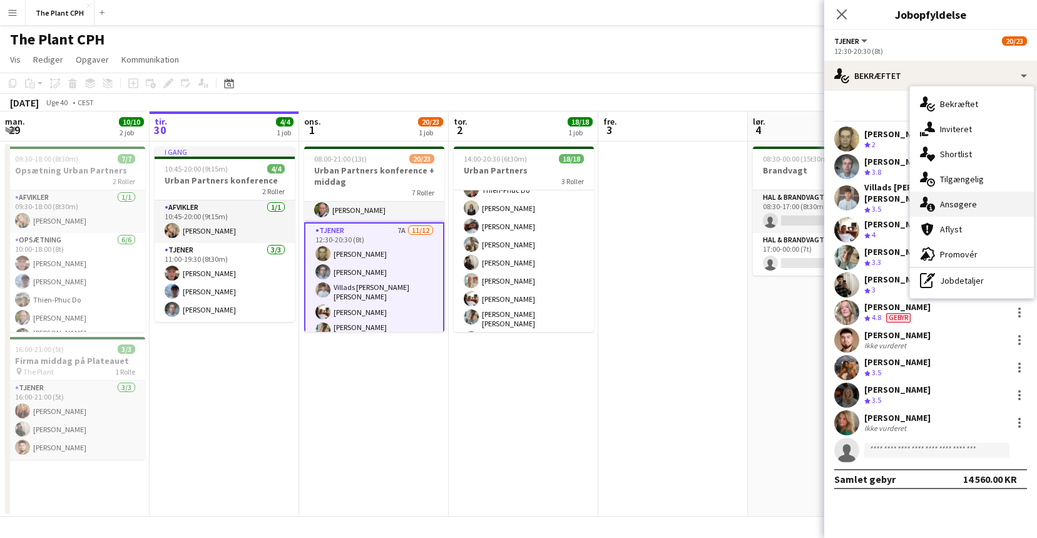
click at [946, 209] on span "Ansøgere" at bounding box center [958, 203] width 37 height 11
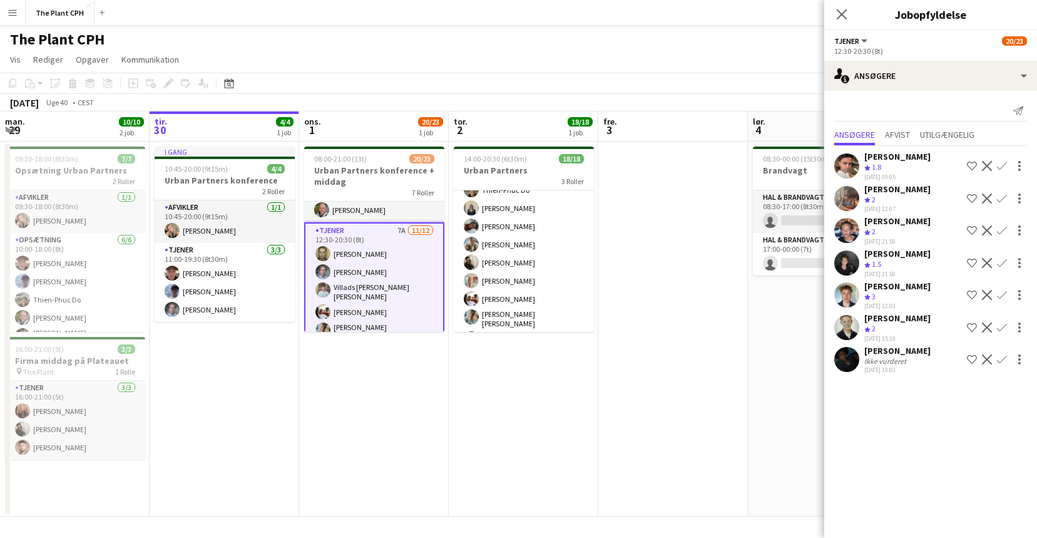
click at [876, 294] on span "3" at bounding box center [874, 296] width 4 height 9
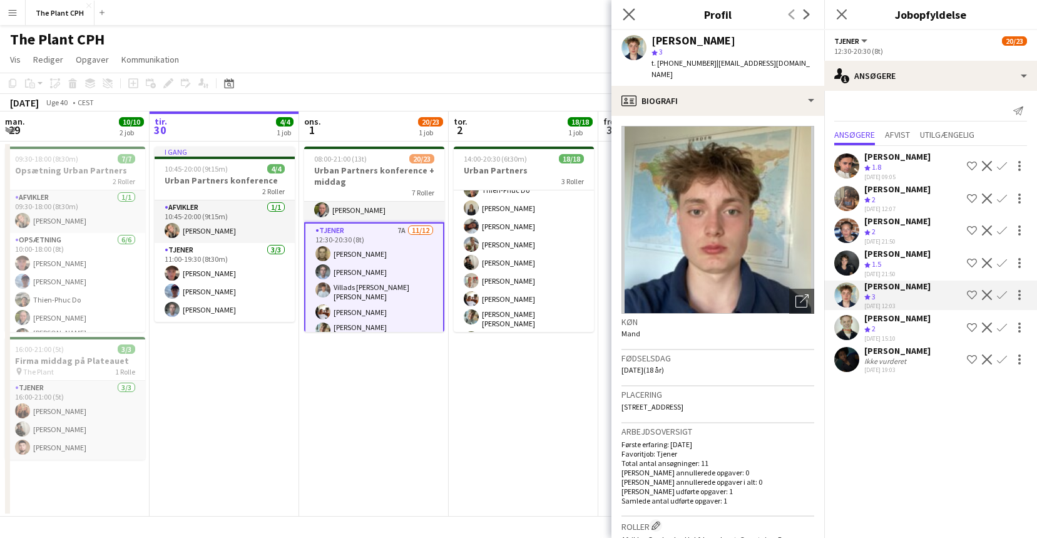
click at [625, 8] on icon "Luk pop-in" at bounding box center [629, 14] width 12 height 12
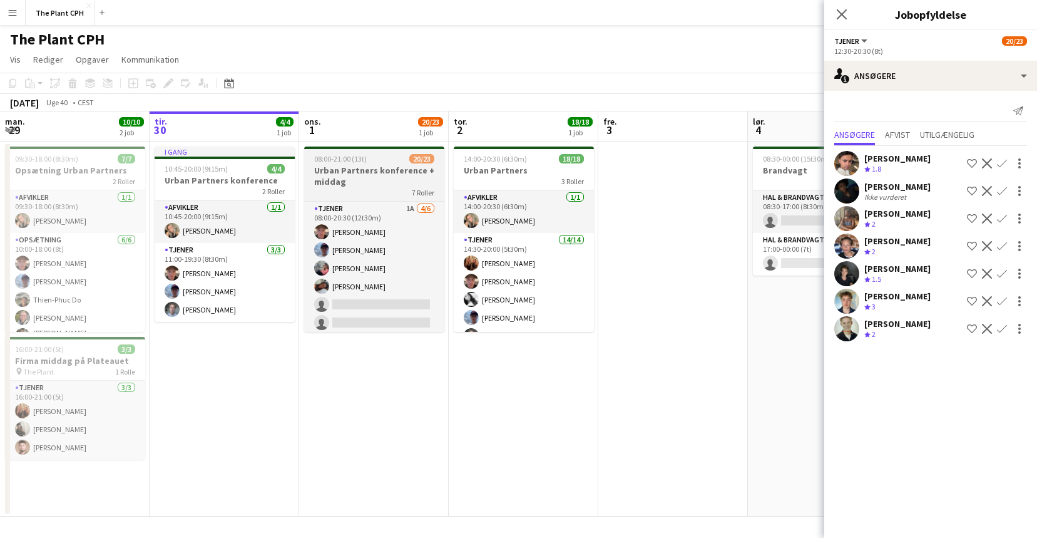
scroll to position [0, 299]
click at [652, 241] on app-date-cell at bounding box center [673, 328] width 150 height 375
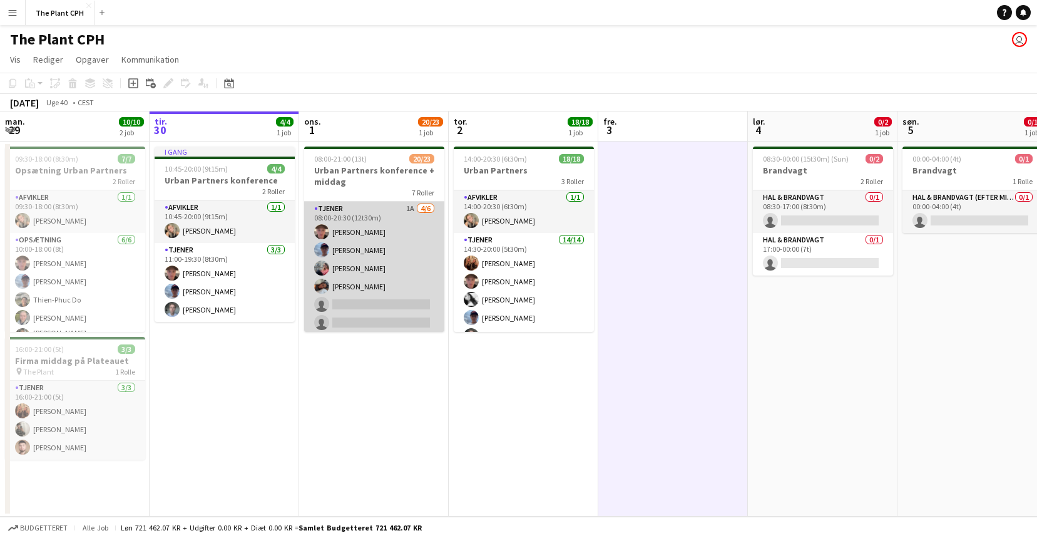
click at [423, 249] on app-card-role "Tjener 1A [DATE] 08:00-20:30 (12t30m) [PERSON_NAME] [PERSON_NAME] [PERSON_NAME]…" at bounding box center [374, 268] width 140 height 133
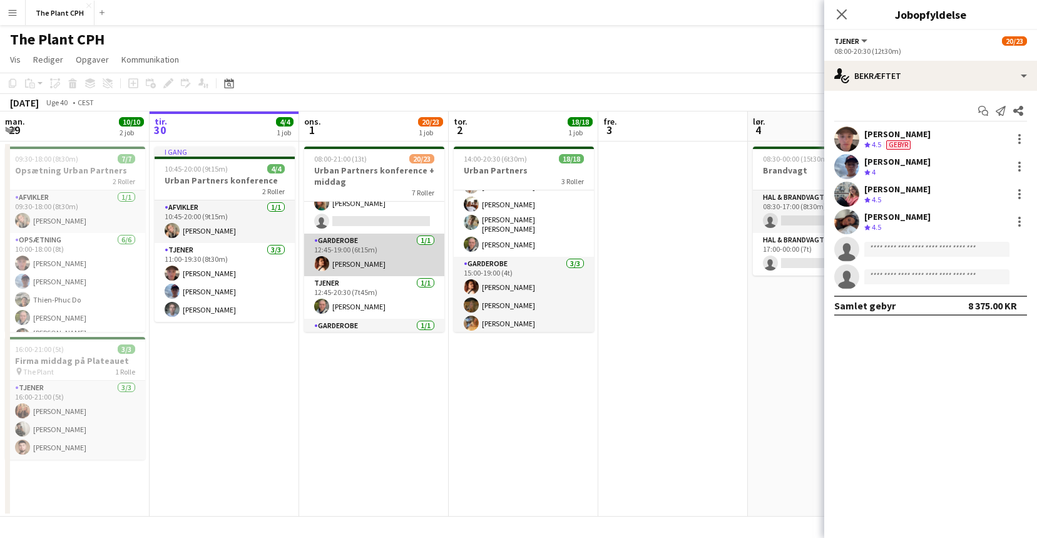
scroll to position [461, 0]
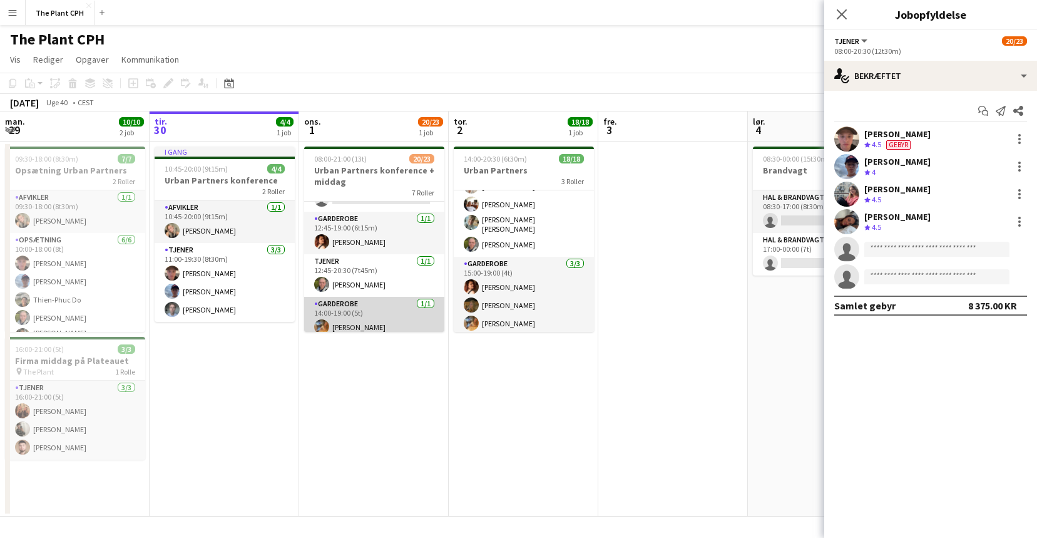
click at [381, 317] on app-card-role "Garderobe [DATE] 14:00-19:00 (5t) [PERSON_NAME]" at bounding box center [374, 318] width 140 height 43
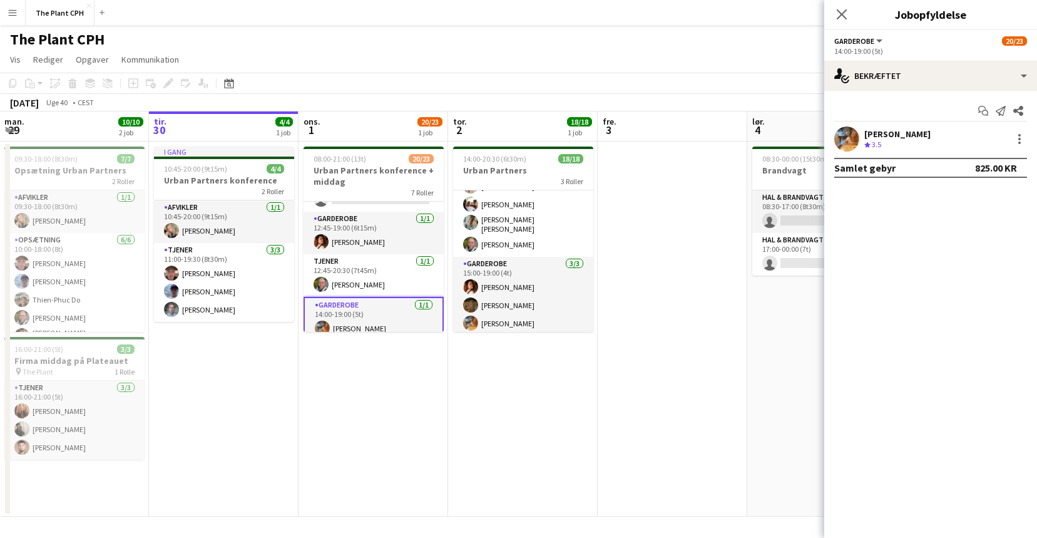
click at [1027, 141] on div "[PERSON_NAME] Teamvurdering 3.5" at bounding box center [930, 138] width 213 height 25
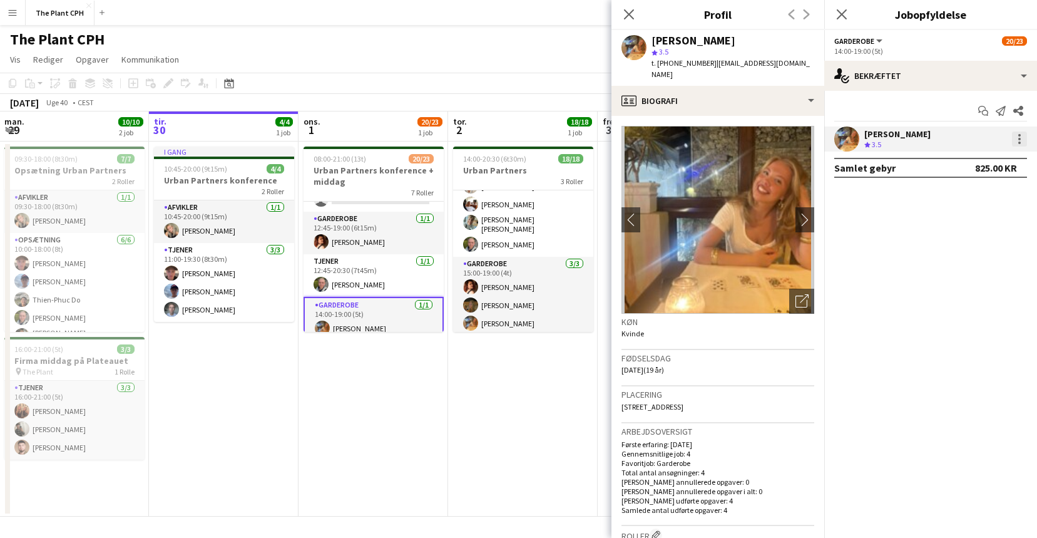
click at [1022, 141] on div at bounding box center [1019, 138] width 15 height 15
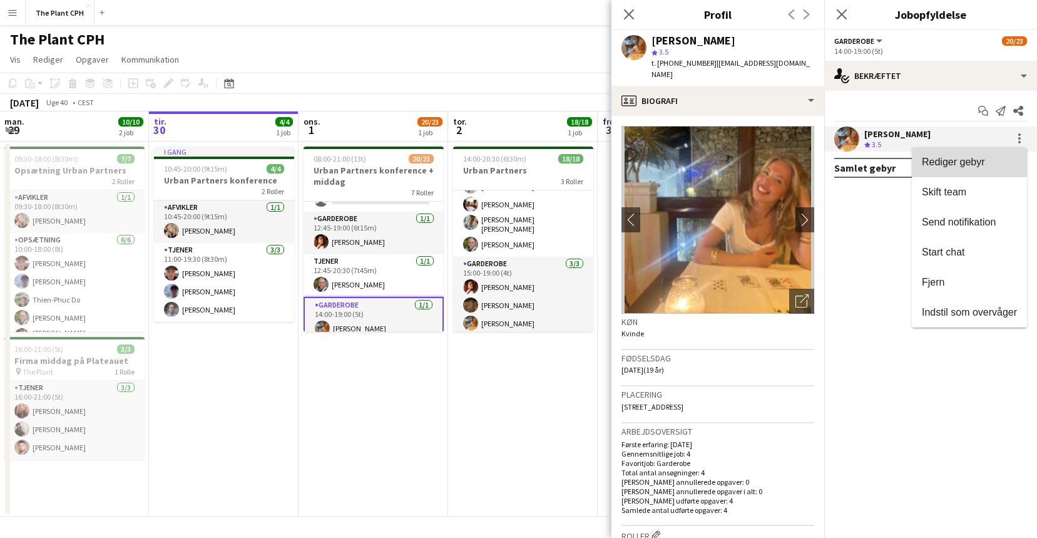
click at [960, 169] on button "Rediger gebyr" at bounding box center [969, 162] width 115 height 30
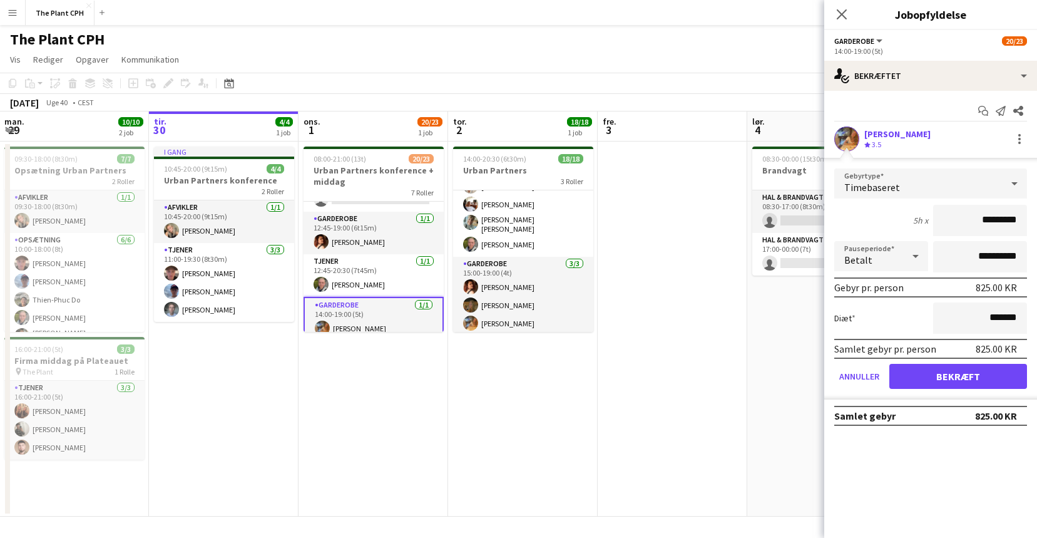
click at [699, 158] on app-date-cell at bounding box center [673, 328] width 150 height 375
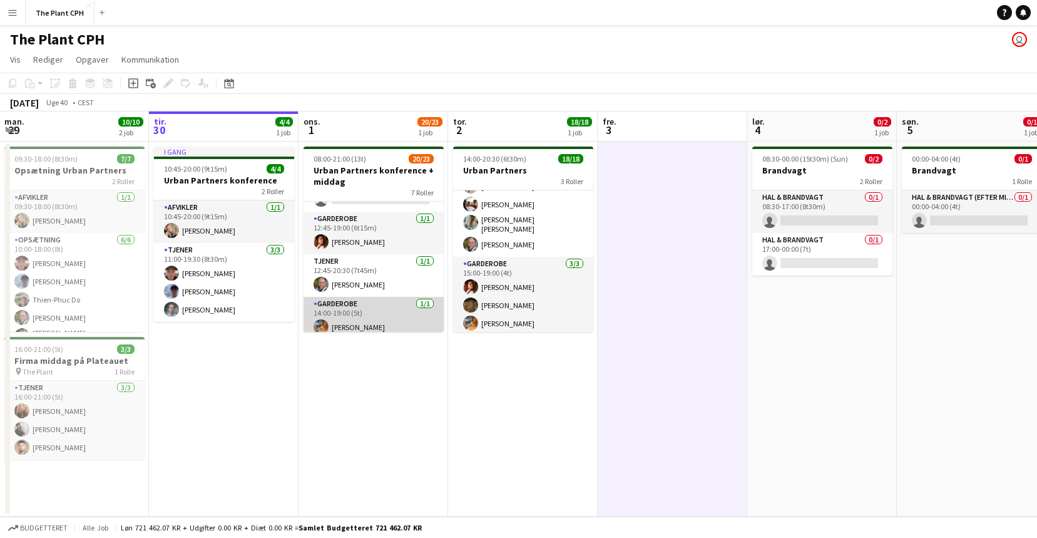
click at [387, 305] on app-card-role "Garderobe [DATE] 14:00-19:00 (5t) [PERSON_NAME]" at bounding box center [374, 318] width 140 height 43
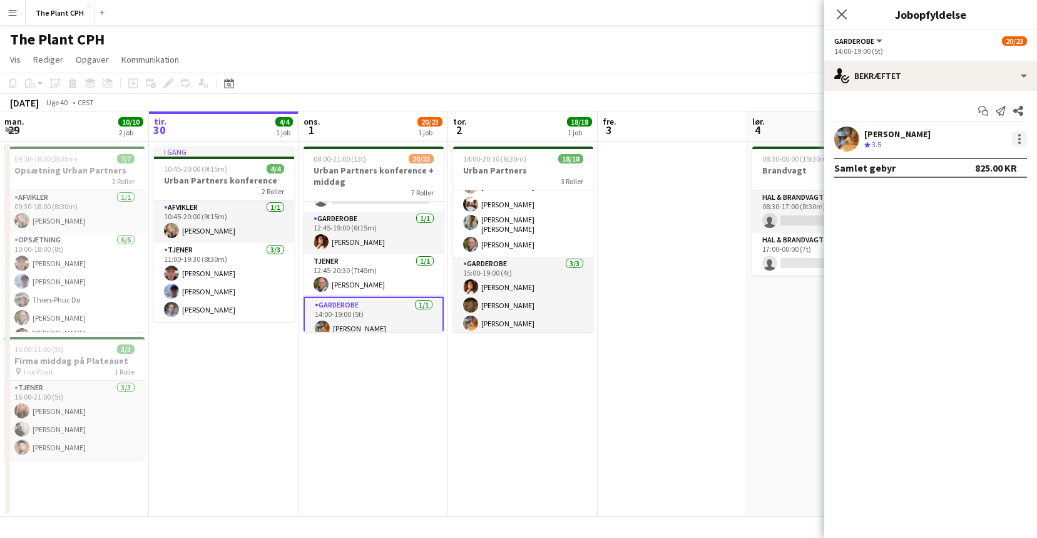
click at [1022, 140] on div at bounding box center [1019, 138] width 15 height 15
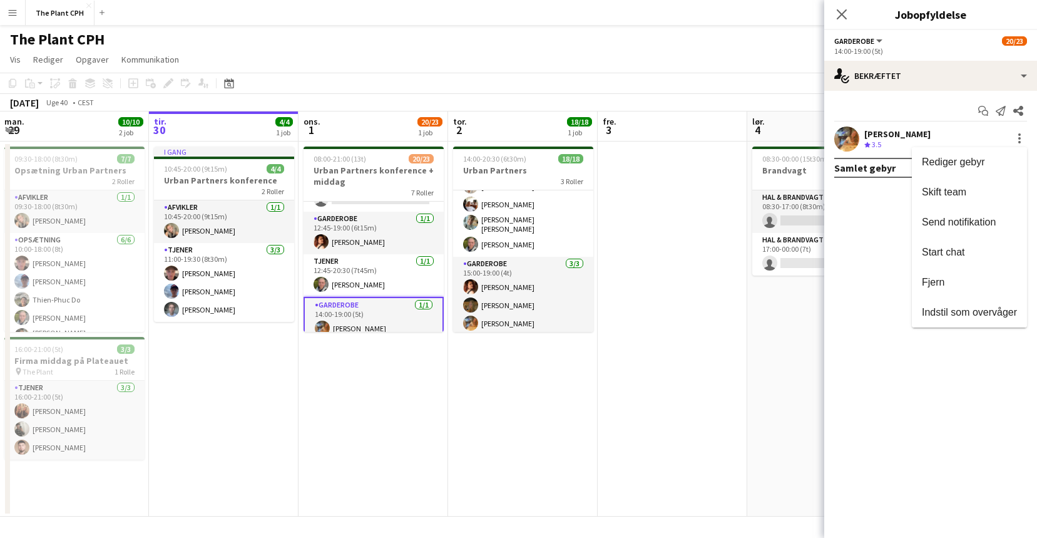
click at [952, 277] on span "Fjern" at bounding box center [969, 282] width 95 height 11
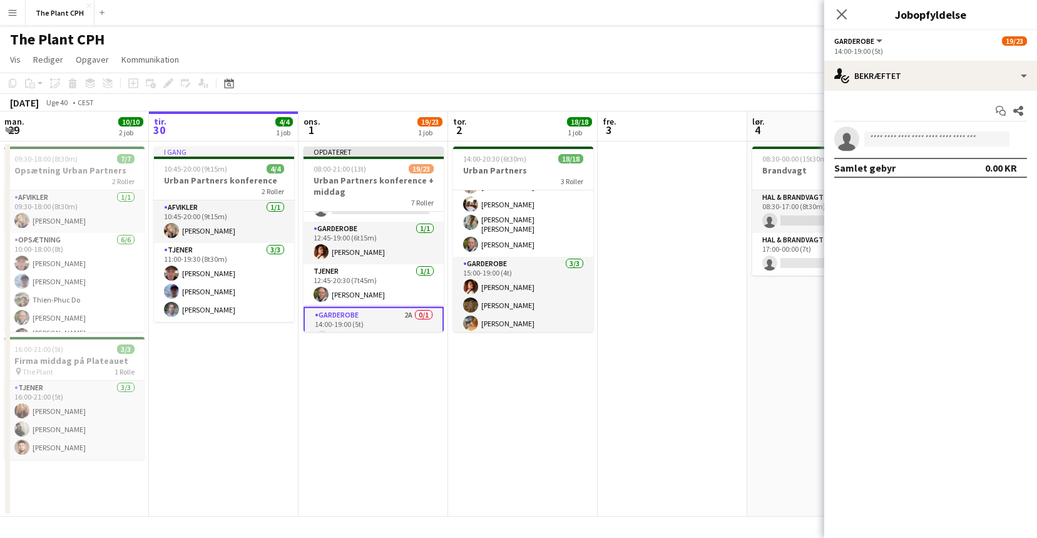
scroll to position [0, 0]
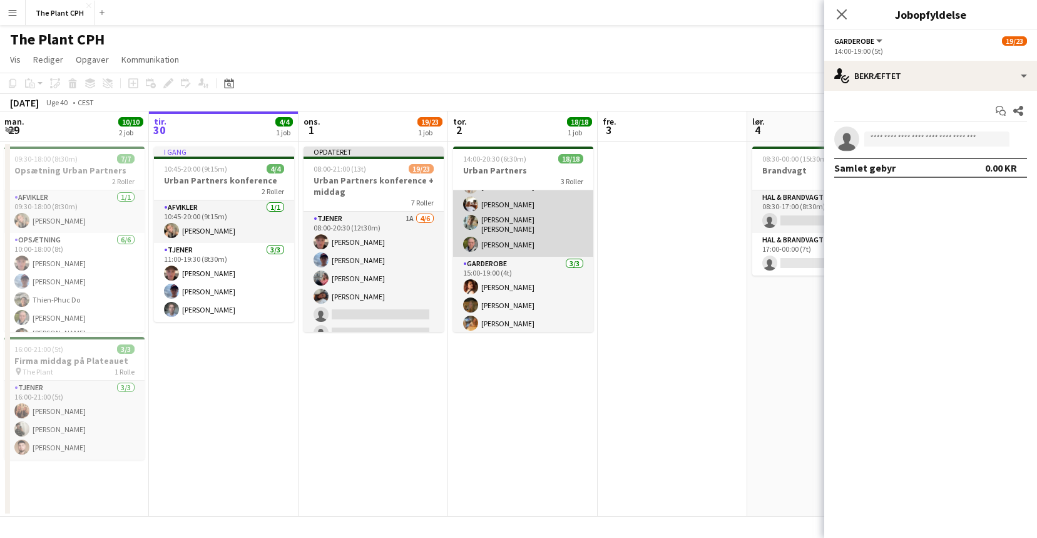
click at [453, 239] on app-card-role "Tjener 14/14 14:30-20:00 (5t30m) [PERSON_NAME] [PERSON_NAME] [PERSON_NAME] [PER…" at bounding box center [523, 115] width 140 height 282
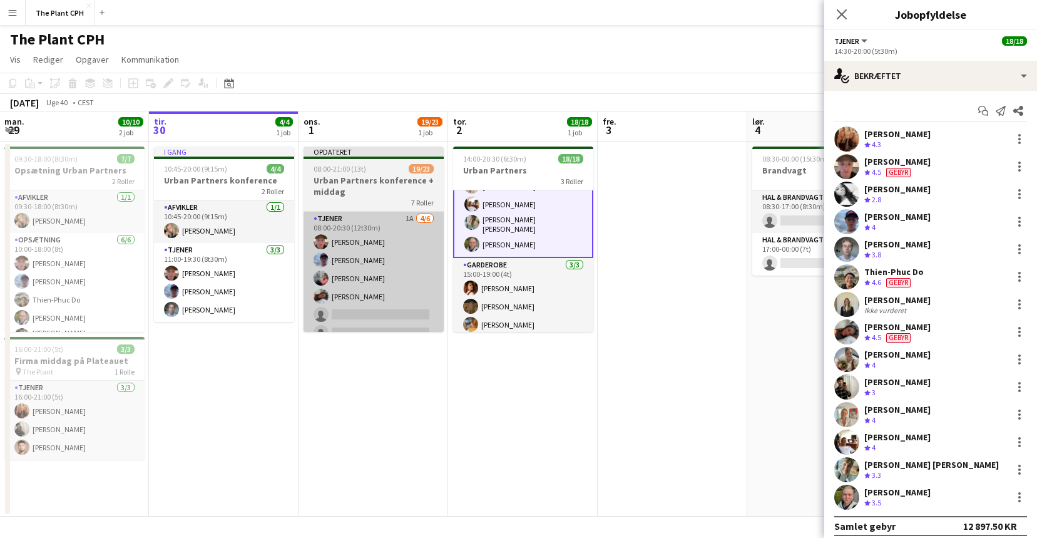
click at [427, 242] on app-card-role "Tjener 1A [DATE] 08:00-20:30 (12t30m) [PERSON_NAME] [PERSON_NAME] [PERSON_NAME]…" at bounding box center [374, 278] width 140 height 133
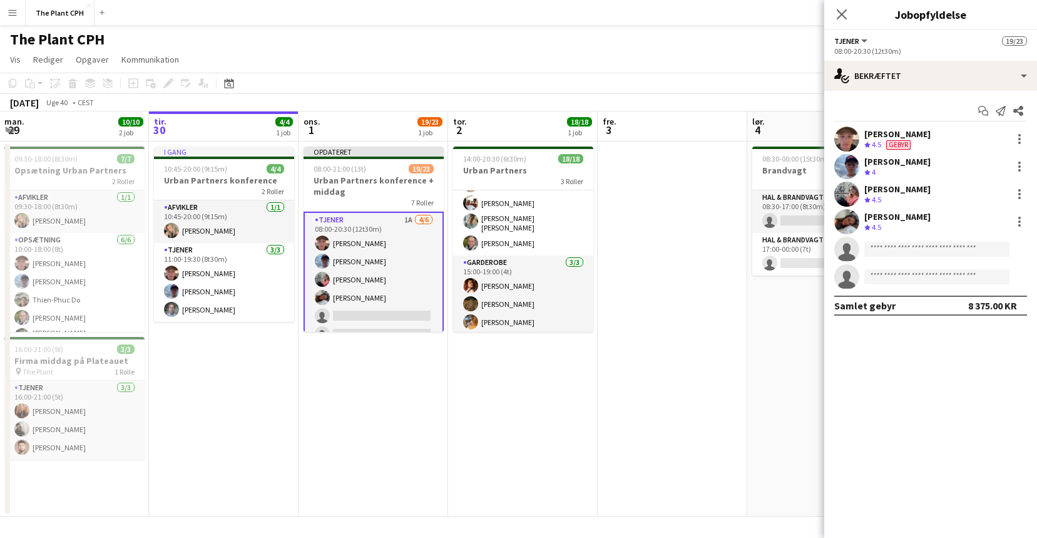
scroll to position [259, 0]
click at [888, 244] on input at bounding box center [937, 249] width 145 height 15
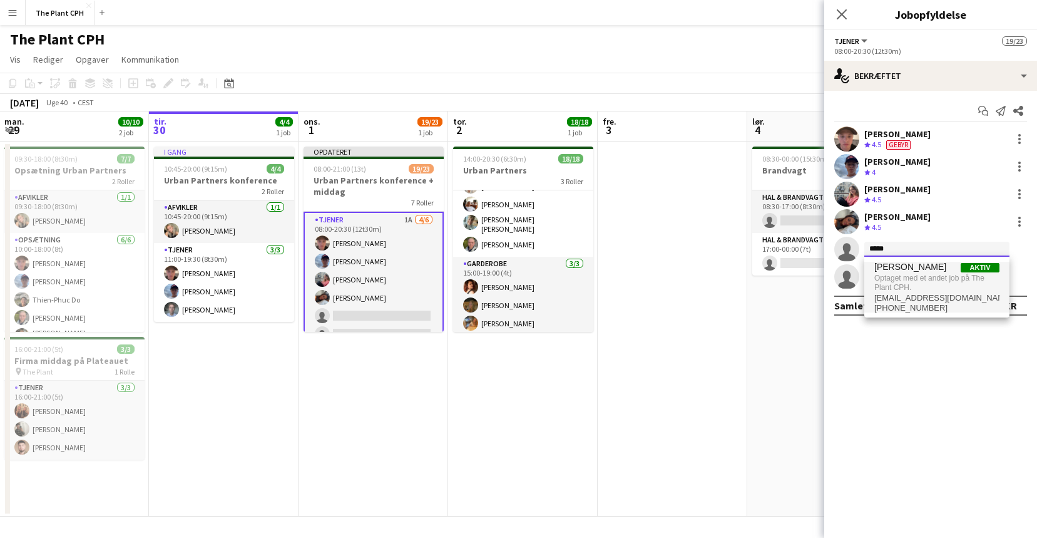
type input "*****"
click at [942, 280] on span "Optaget med et andet job på The Plant CPH." at bounding box center [937, 282] width 125 height 21
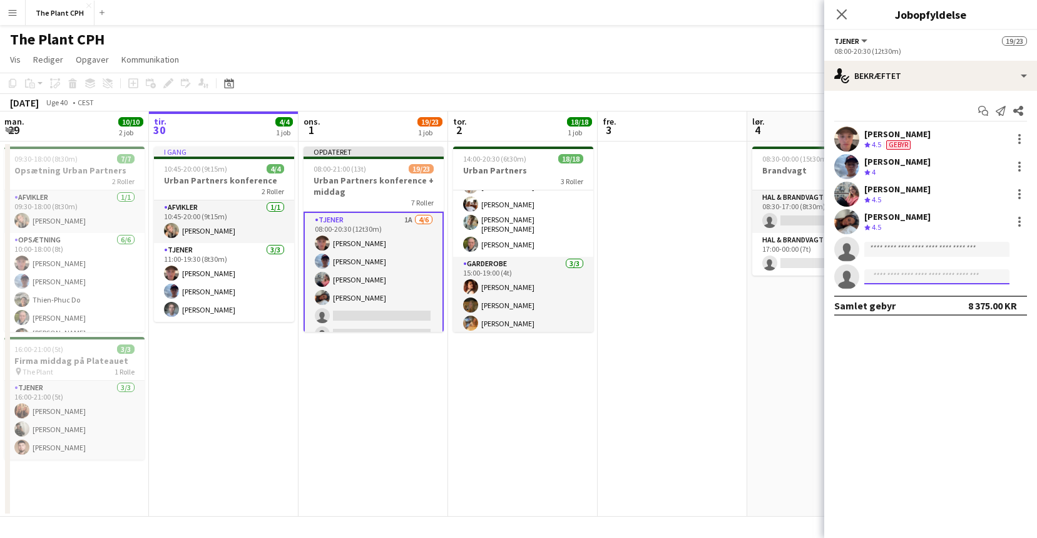
click at [906, 279] on input at bounding box center [937, 276] width 145 height 15
click at [485, 56] on app-page-menu "Vis Dagvisning udvidet Dagvisning kollapset Månedsvisning Datovælger Spring til…" at bounding box center [518, 61] width 1037 height 24
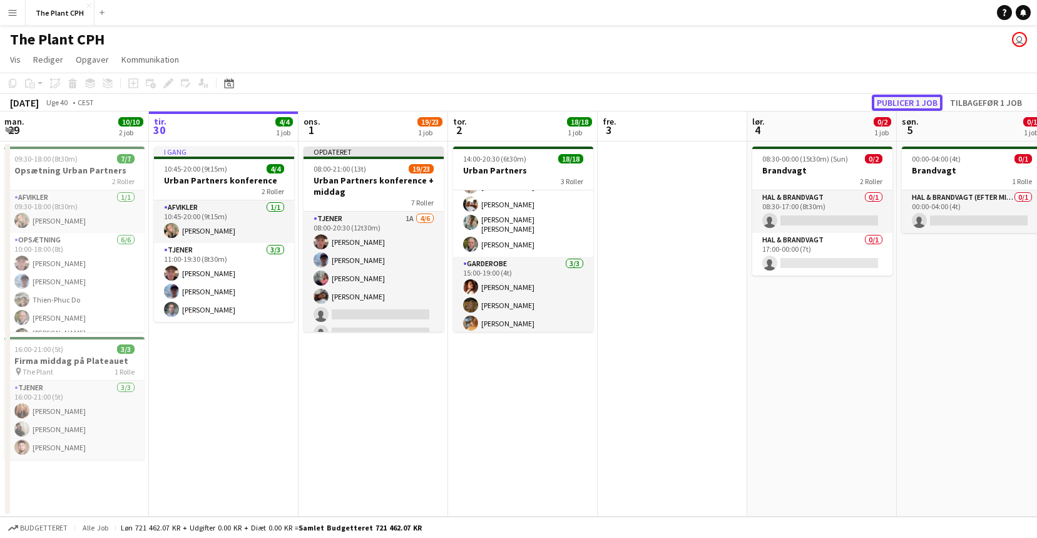
click at [911, 106] on button "Publicer 1 job" at bounding box center [907, 103] width 71 height 16
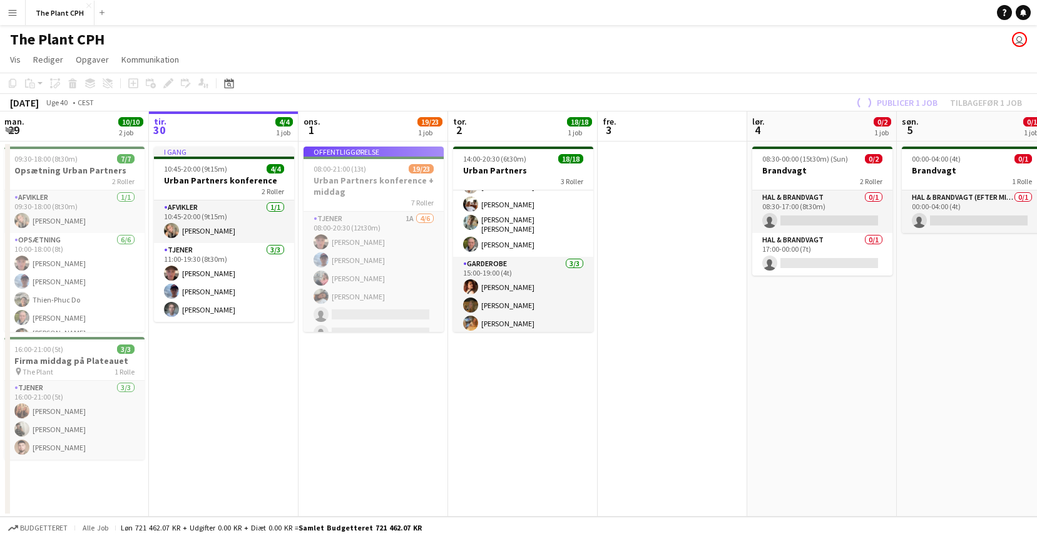
click at [377, 289] on app-job-card "Offentliggørelse 08:00-21:00 (13t) 19/23 Urban Partners konference + middag 7 R…" at bounding box center [374, 238] width 140 height 185
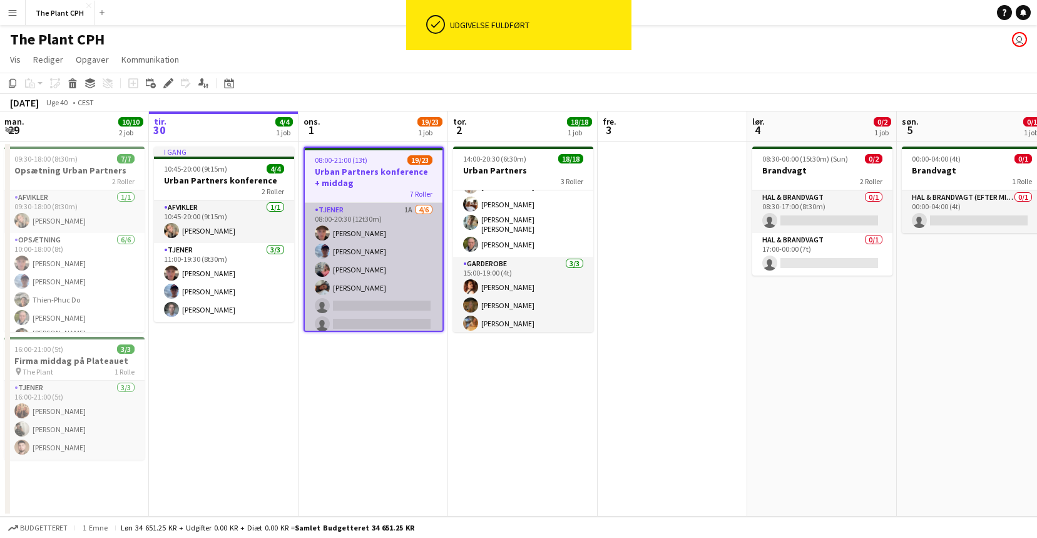
click at [376, 289] on app-card-role "Tjener 1A [DATE] 08:00-20:30 (12t30m) [PERSON_NAME] [PERSON_NAME] [PERSON_NAME]…" at bounding box center [374, 269] width 138 height 133
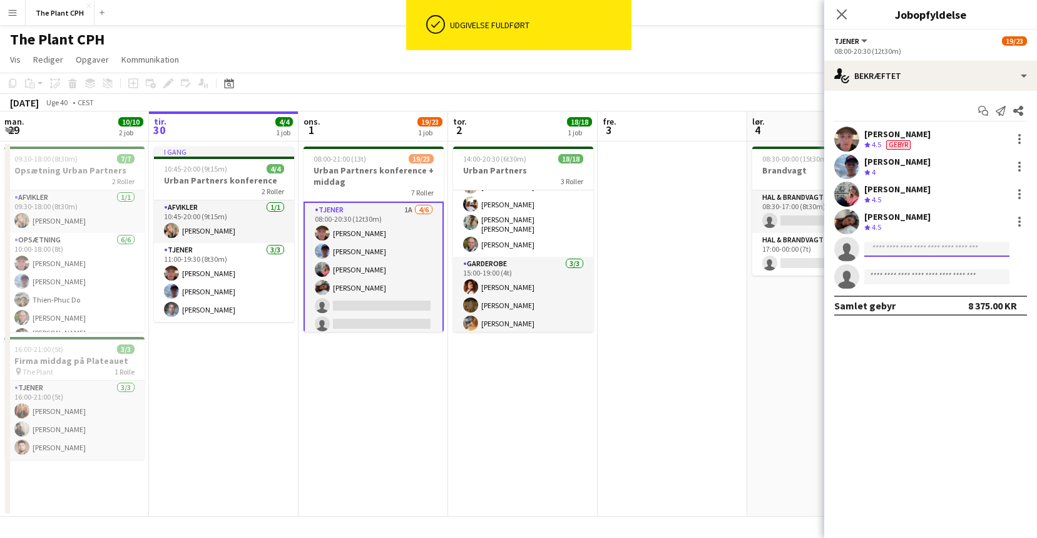
click at [908, 247] on input at bounding box center [937, 249] width 145 height 15
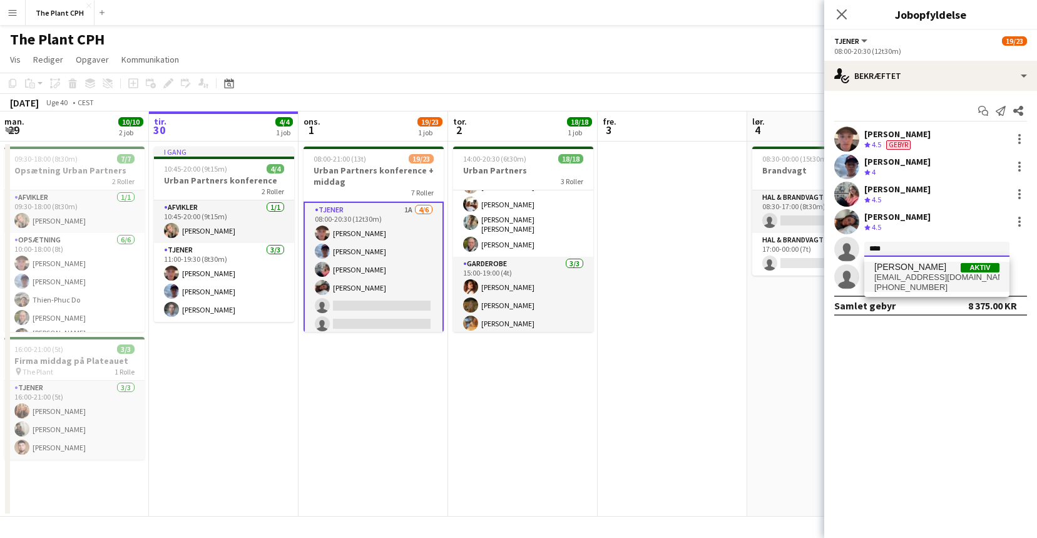
type input "****"
click at [903, 268] on span "[PERSON_NAME]" at bounding box center [911, 267] width 72 height 11
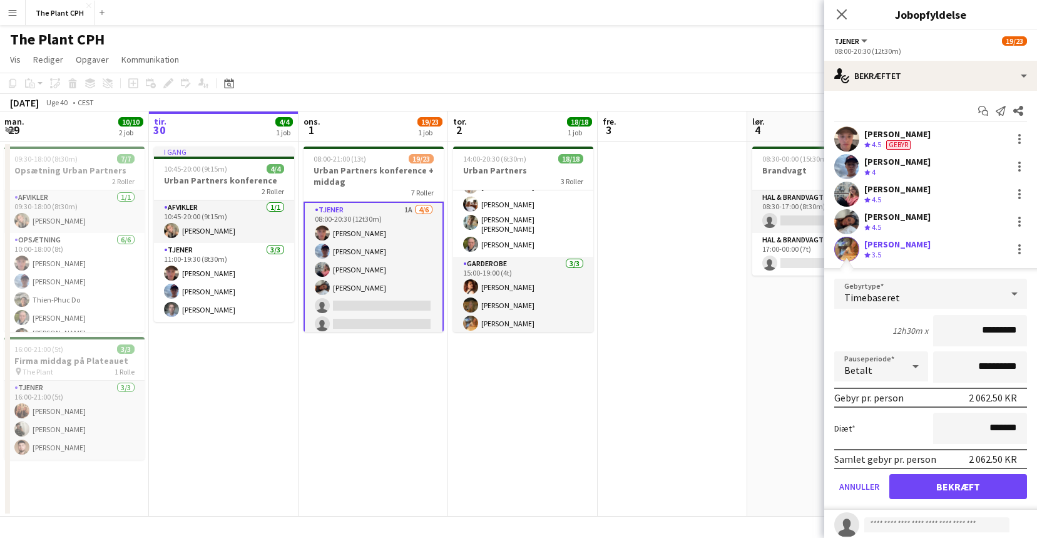
click at [892, 272] on app-edit-fee "**********" at bounding box center [930, 389] width 213 height 242
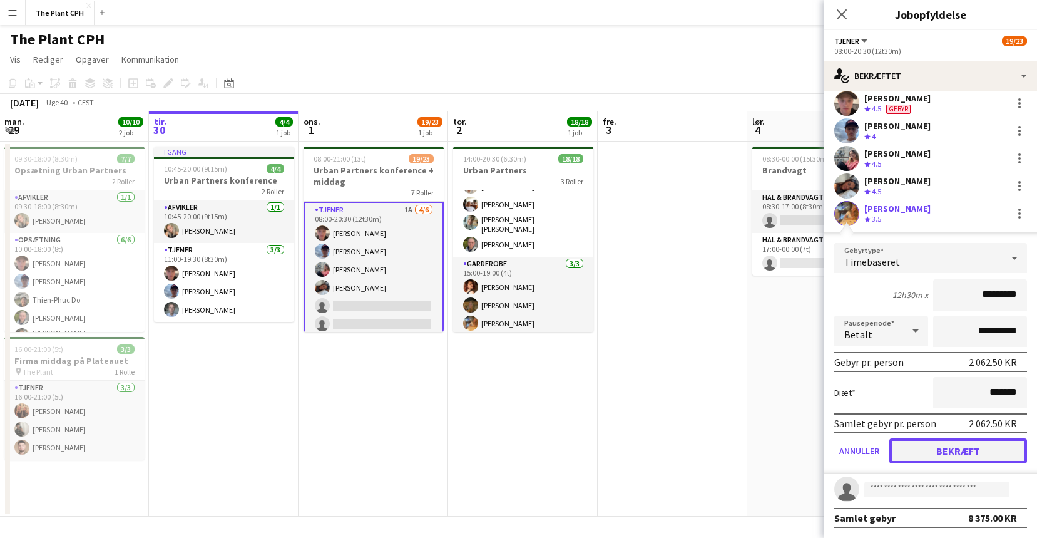
click at [956, 459] on button "Bekræft" at bounding box center [959, 450] width 138 height 25
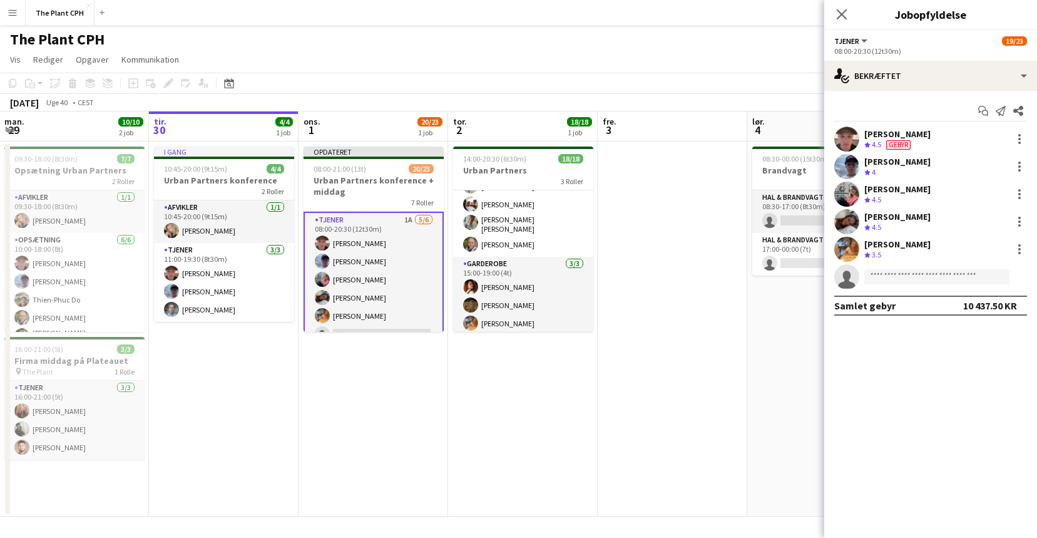
scroll to position [0, 0]
click at [925, 280] on input at bounding box center [937, 276] width 145 height 15
type input "*******"
click at [919, 302] on span "[EMAIL_ADDRESS][PERSON_NAME][DOMAIN_NAME]" at bounding box center [937, 305] width 125 height 10
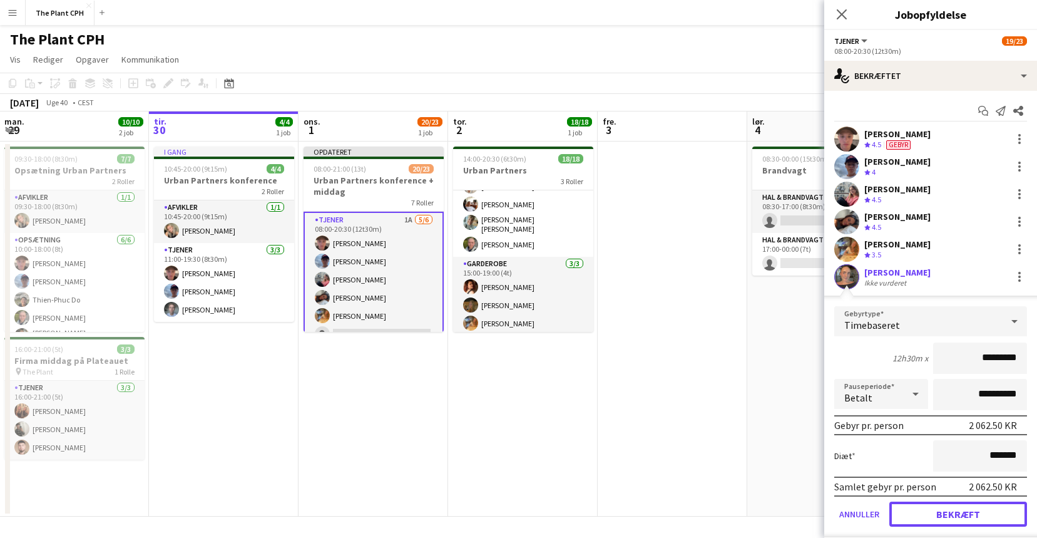
click at [943, 507] on button "Bekræft" at bounding box center [959, 513] width 138 height 25
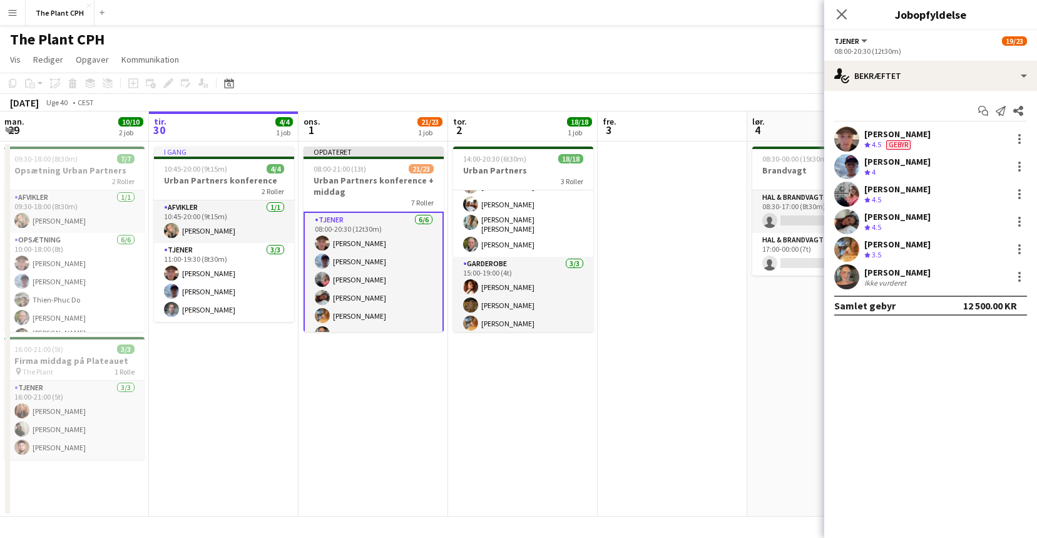
click at [693, 116] on app-board-header-date "fre. 3" at bounding box center [673, 126] width 150 height 30
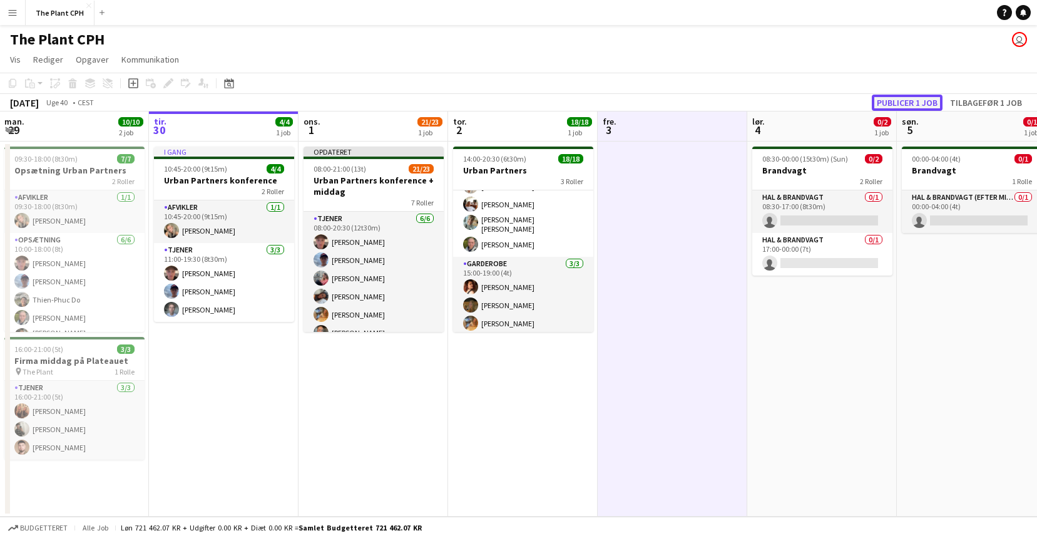
click at [896, 98] on button "Publicer 1 job" at bounding box center [907, 103] width 71 height 16
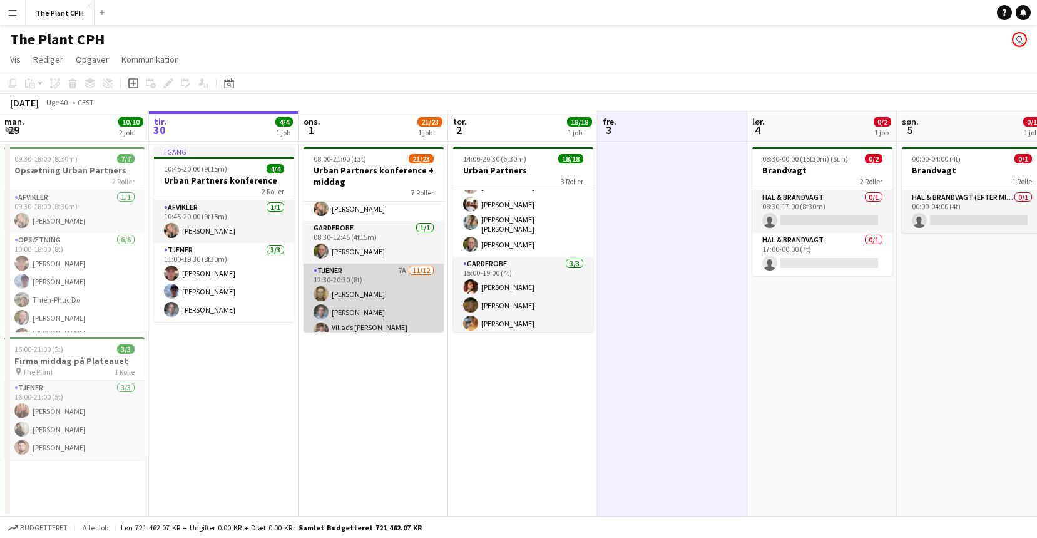
scroll to position [458, 0]
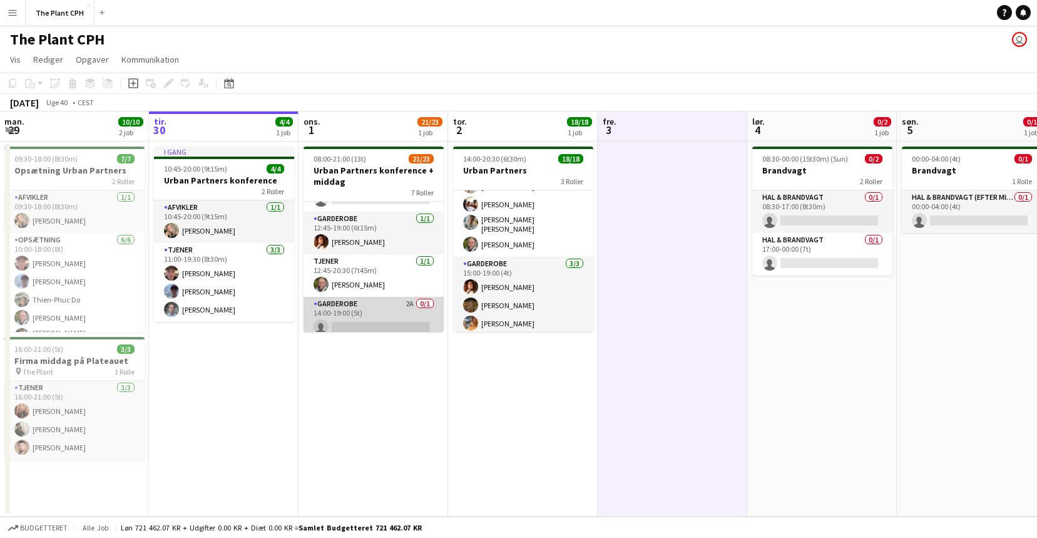
click at [391, 299] on app-card-role "Garderobe 2A 0/1 14:00-19:00 (5t) single-neutral-actions" at bounding box center [374, 318] width 140 height 43
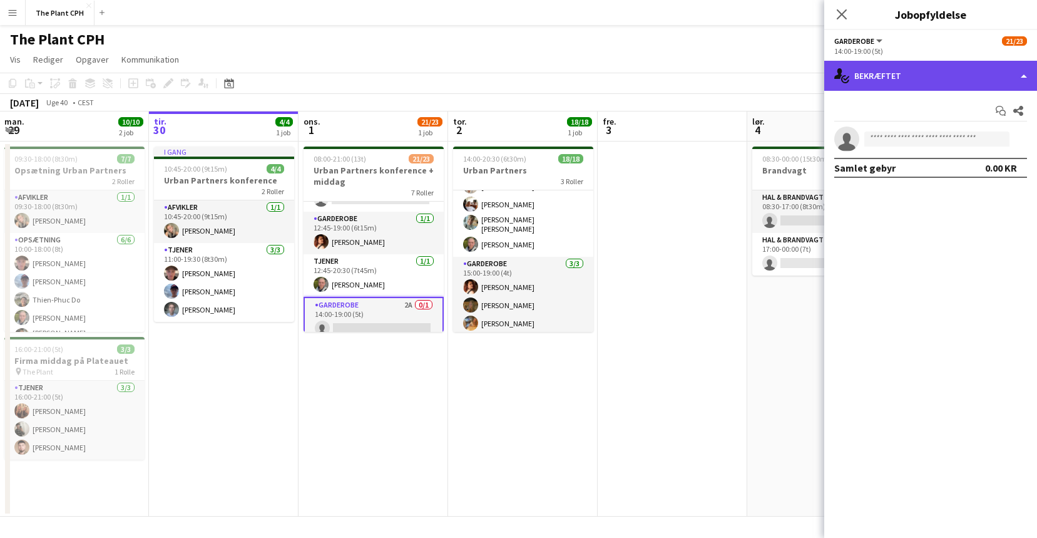
click at [892, 77] on div "single-neutral-actions-check-2 Bekræftet" at bounding box center [930, 76] width 213 height 30
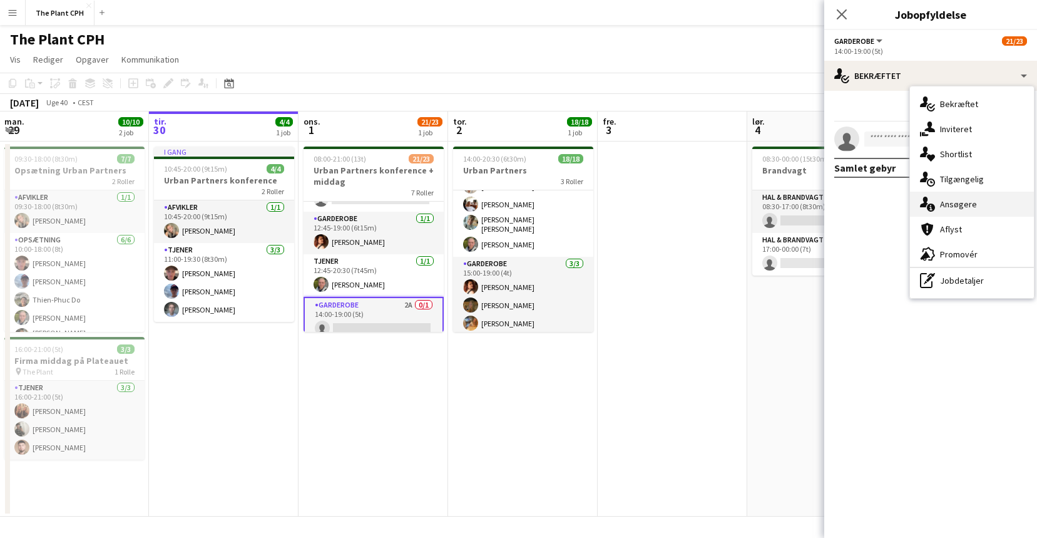
click at [952, 196] on div "single-neutral-actions-information Ansøgere" at bounding box center [972, 204] width 124 height 25
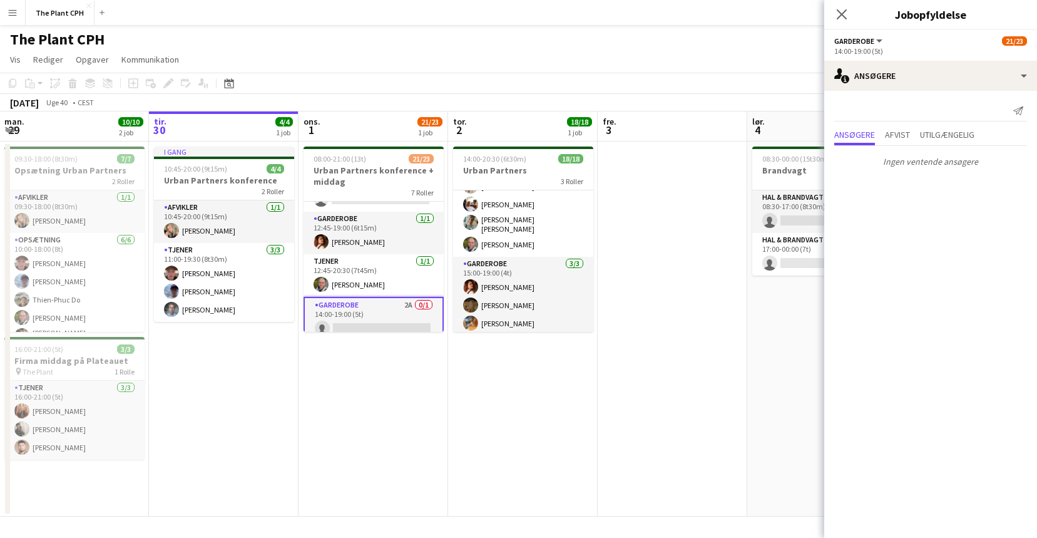
click at [909, 139] on span "Afvist" at bounding box center [897, 134] width 25 height 9
click at [970, 133] on span "Utilgængelig" at bounding box center [947, 134] width 54 height 9
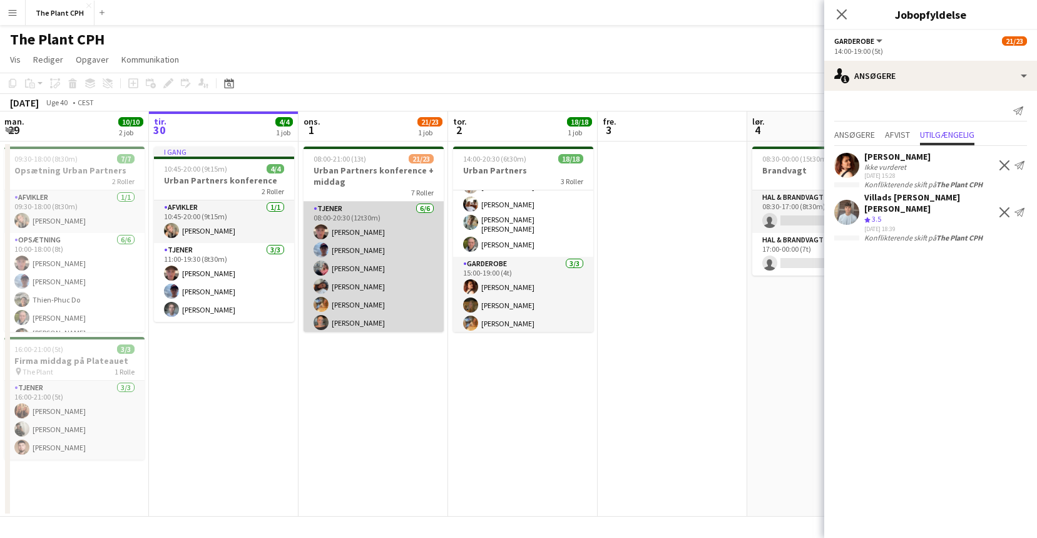
scroll to position [127, 0]
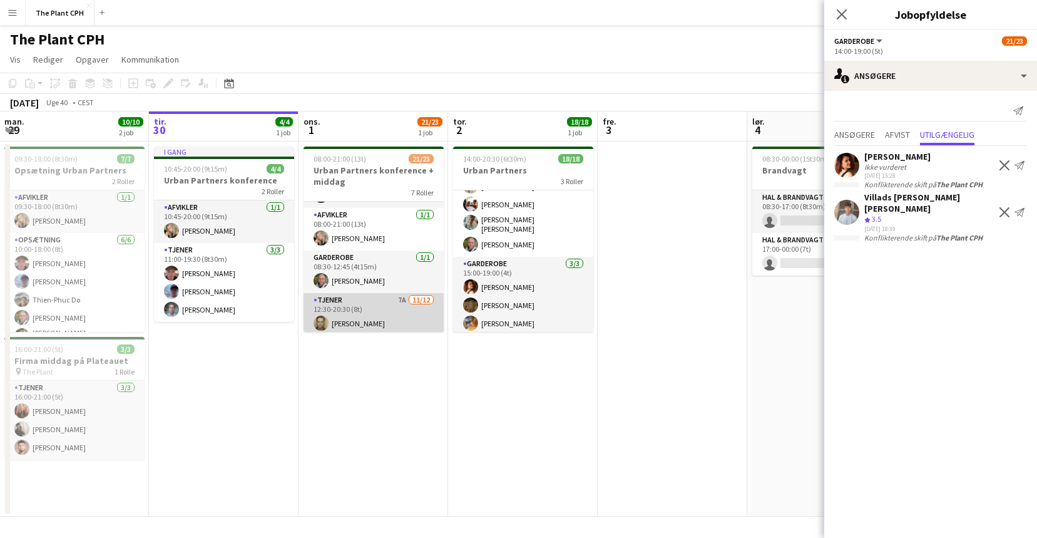
click at [382, 304] on app-card-role "Tjener 7A [DATE] 12:30-20:30 (8t) [PERSON_NAME] [PERSON_NAME] Villads [PERSON_N…" at bounding box center [374, 418] width 140 height 250
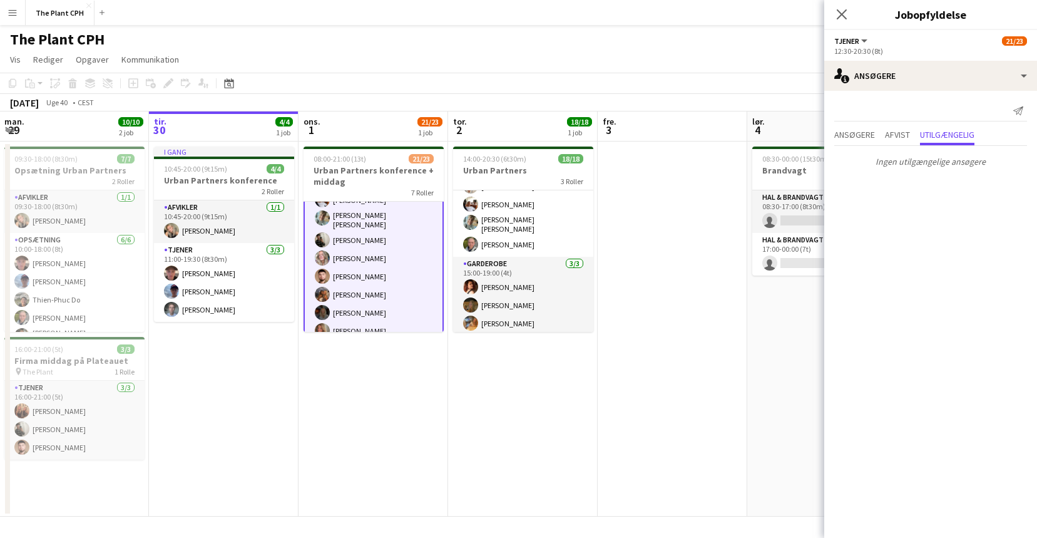
scroll to position [312, 0]
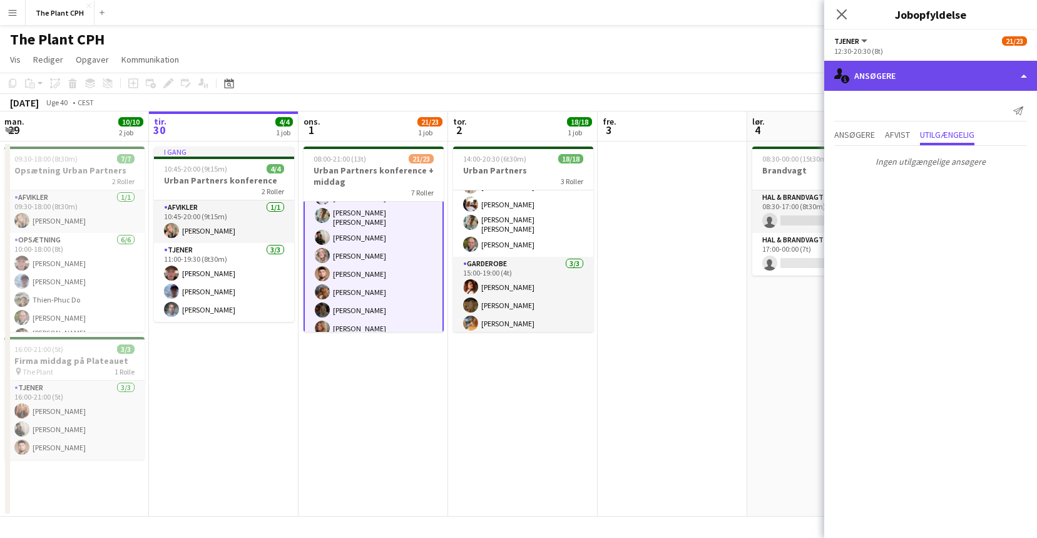
click at [898, 73] on div "single-neutral-actions-information Ansøgere" at bounding box center [930, 76] width 213 height 30
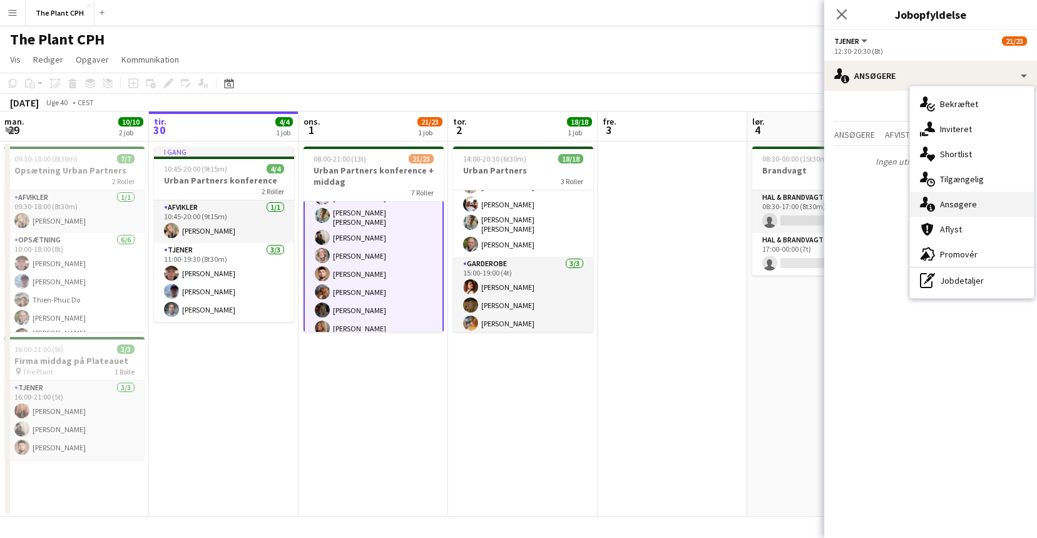
click at [955, 195] on div "single-neutral-actions-information Ansøgere" at bounding box center [972, 204] width 124 height 25
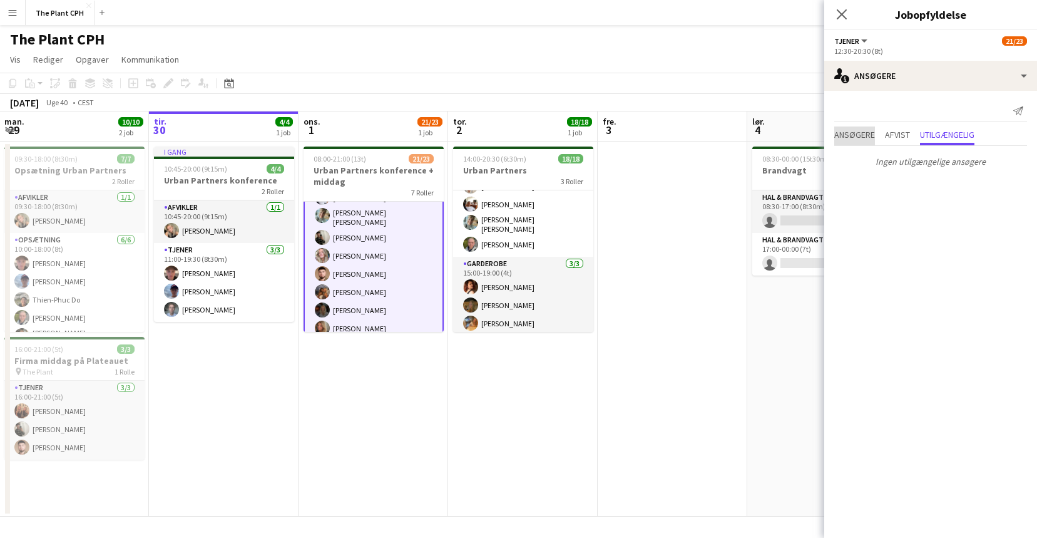
click at [854, 138] on span "Ansøgere" at bounding box center [854, 134] width 41 height 9
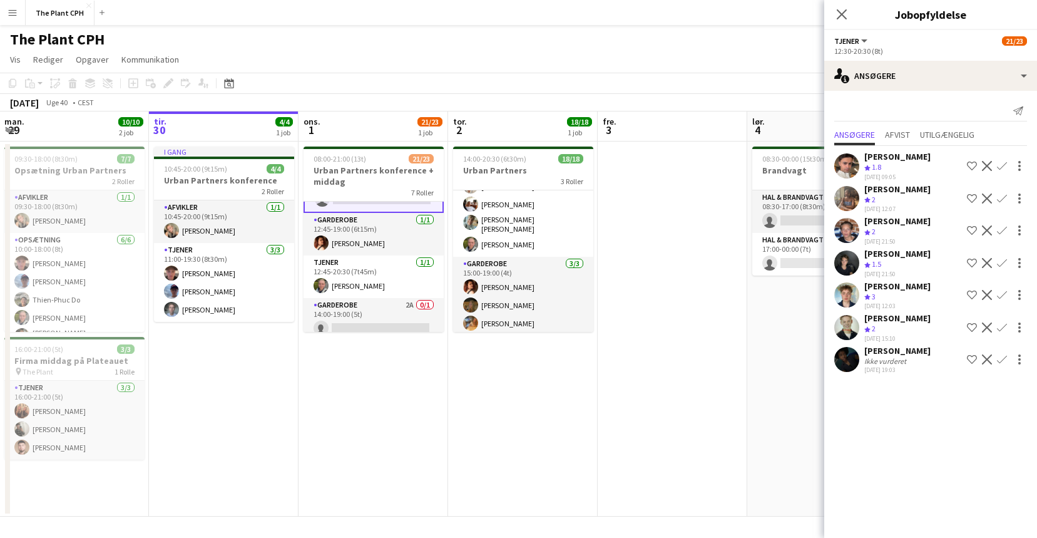
scroll to position [461, 0]
click at [409, 311] on app-card-role "Garderobe 2A 0/1 14:00-19:00 (5t) single-neutral-actions" at bounding box center [374, 318] width 140 height 43
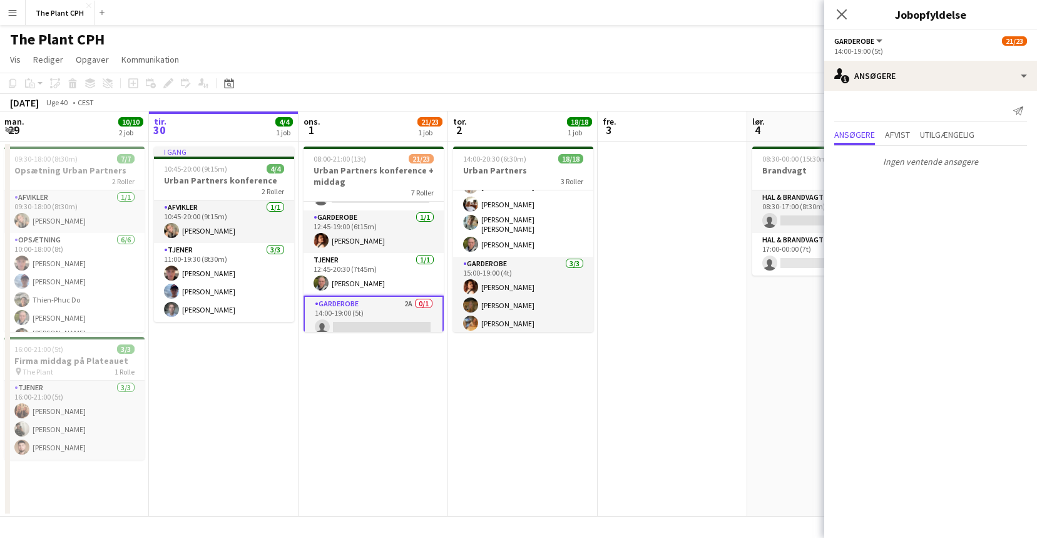
click at [644, 118] on app-board-header-date "fre. 3" at bounding box center [673, 126] width 150 height 30
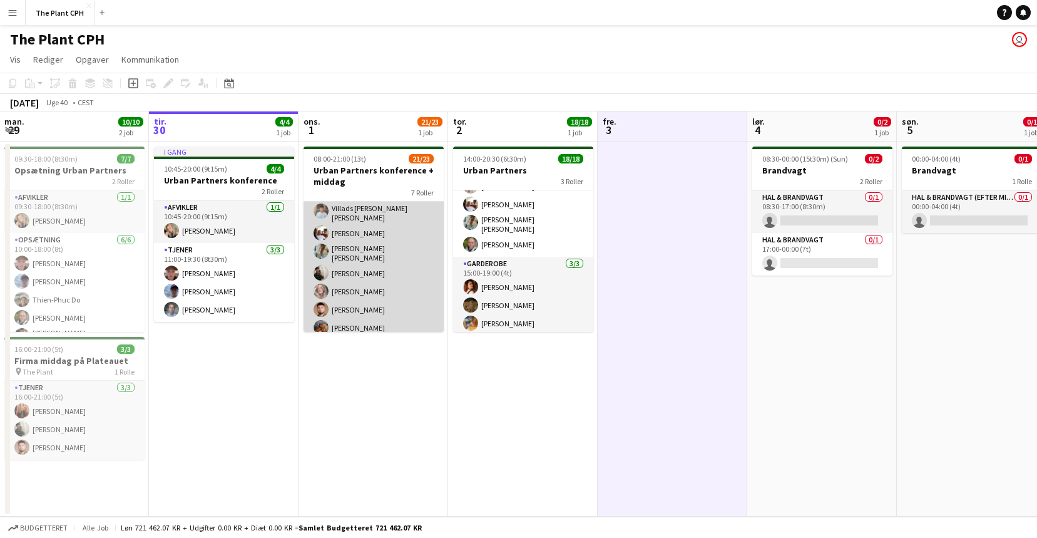
scroll to position [458, 0]
